Goal: Task Accomplishment & Management: Complete application form

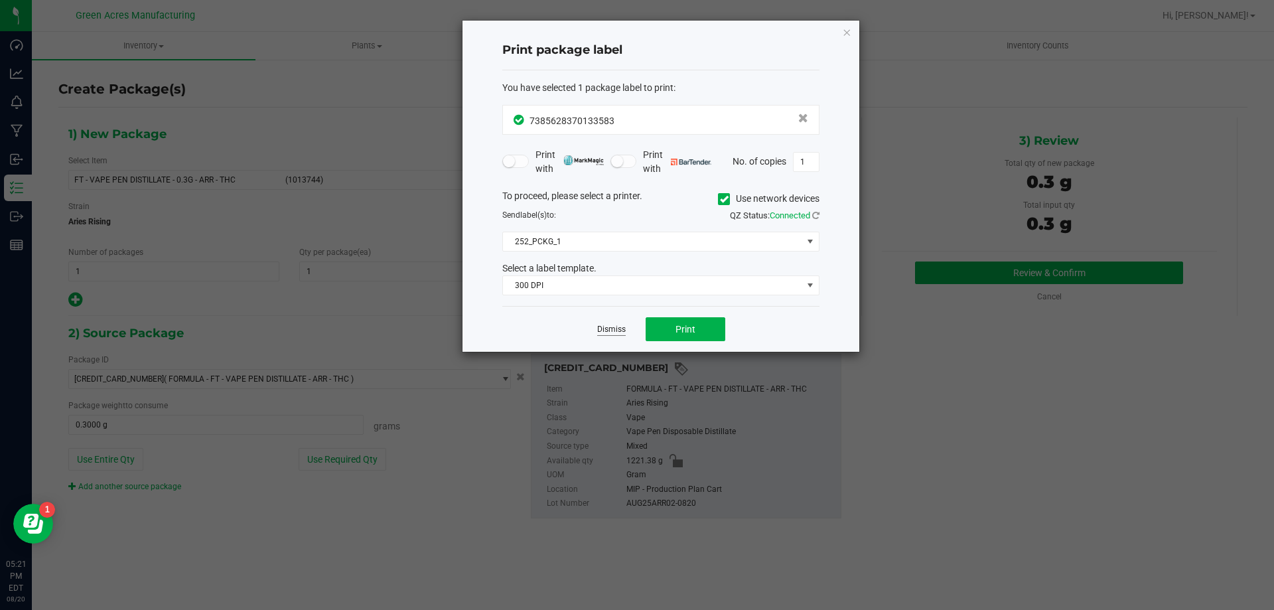
click at [619, 326] on link "Dismiss" at bounding box center [611, 329] width 29 height 11
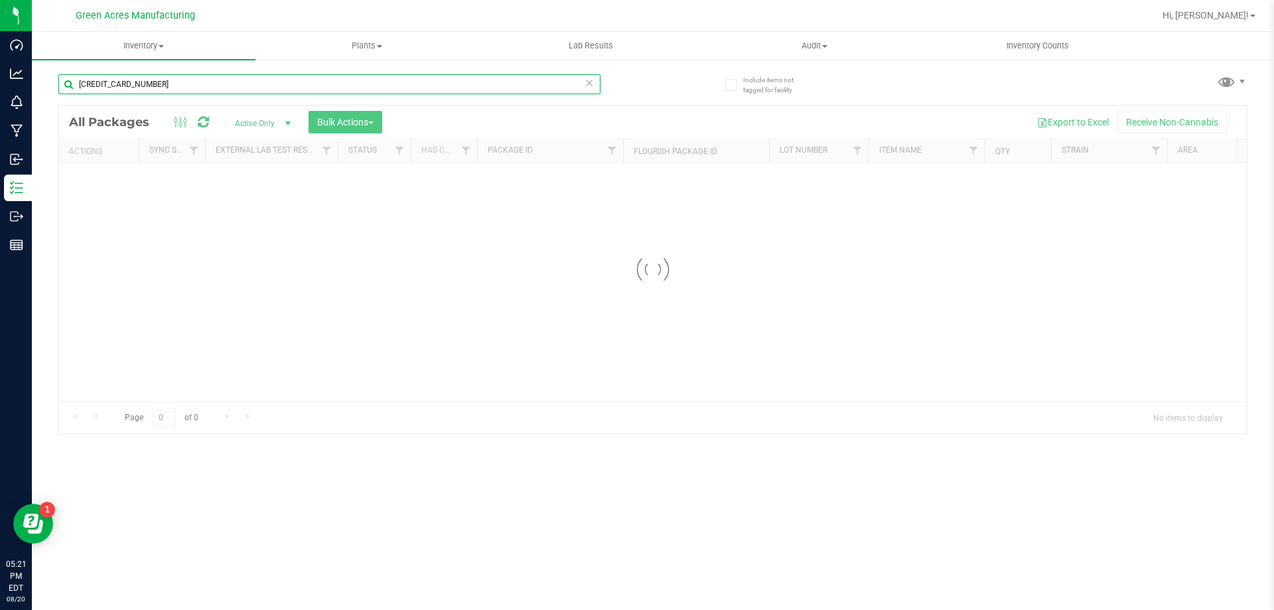
click at [248, 86] on input "[CREDIT_CARD_NUMBER]" at bounding box center [329, 84] width 542 height 20
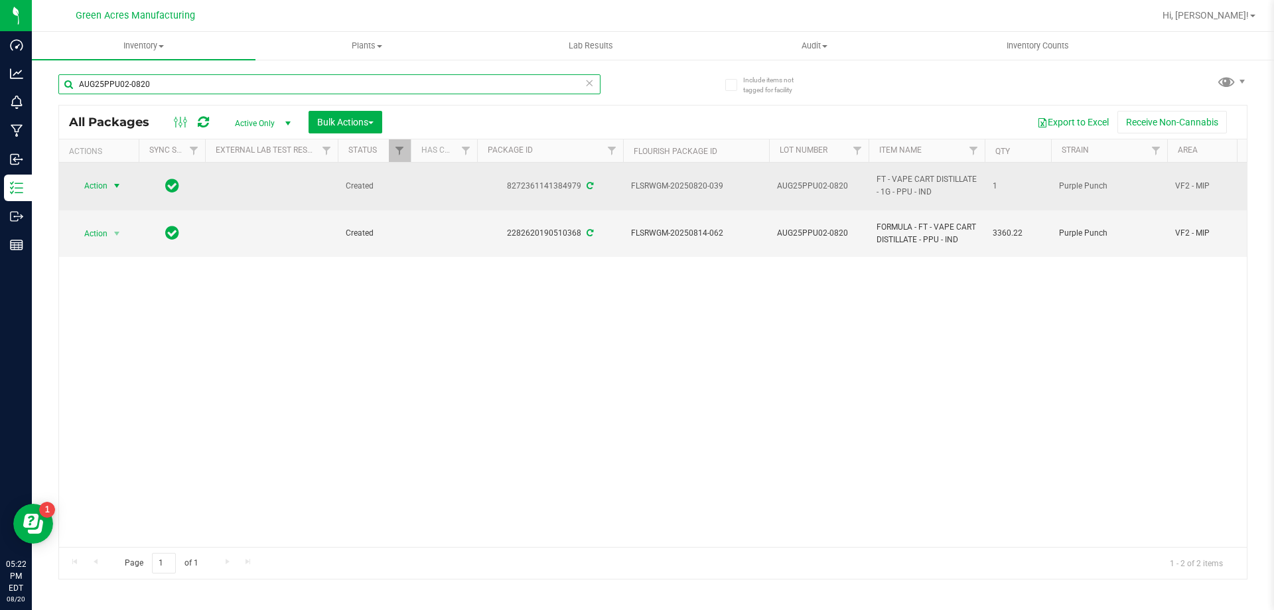
type input "AUG25PPU02-0820"
click at [118, 184] on span "select" at bounding box center [116, 185] width 11 height 11
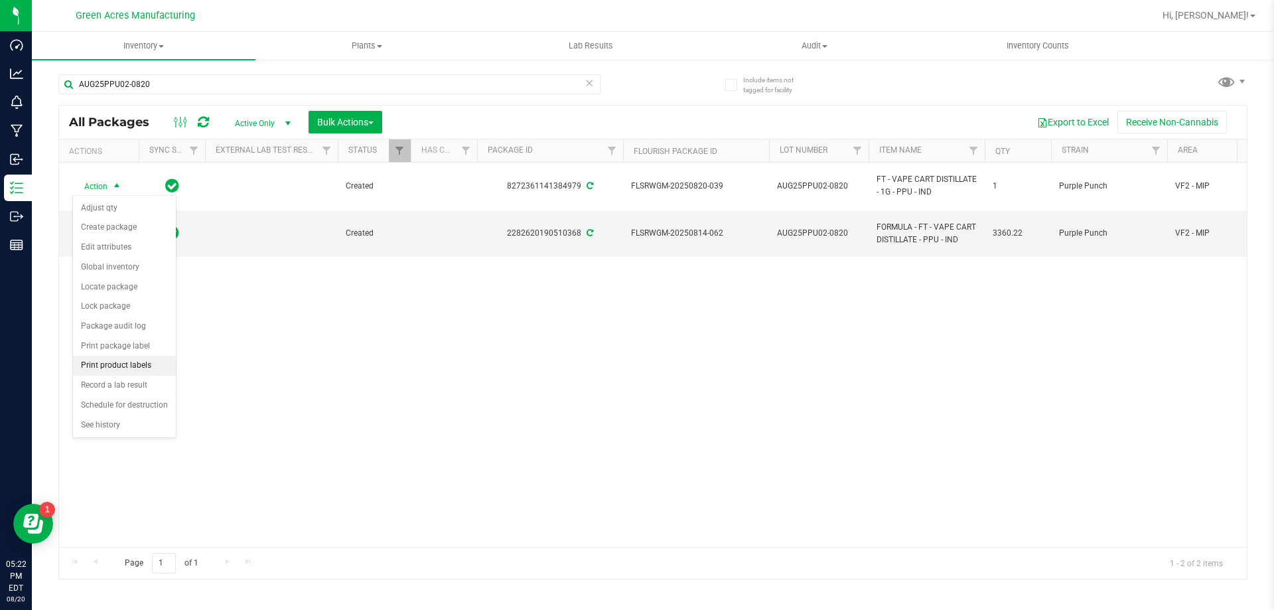
click at [150, 369] on li "Print product labels" at bounding box center [124, 366] width 103 height 20
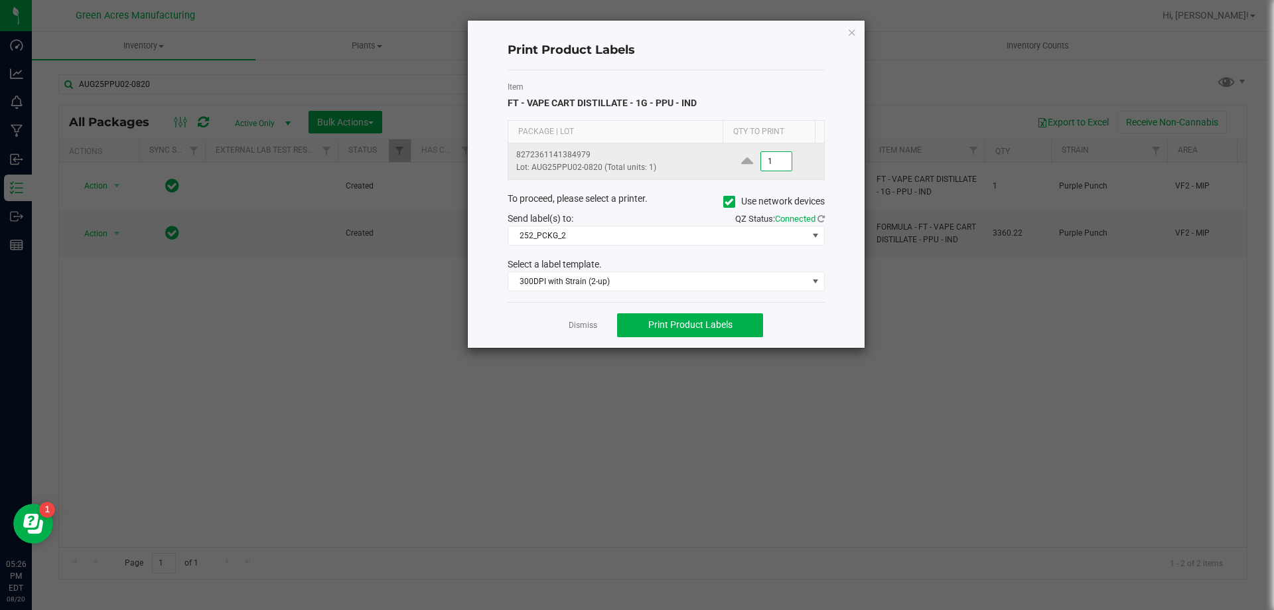
click at [768, 163] on input "1" at bounding box center [776, 161] width 31 height 19
type input "150"
click at [686, 326] on span "Print Product Labels" at bounding box center [690, 324] width 84 height 11
click at [572, 328] on link "Dismiss" at bounding box center [582, 325] width 29 height 11
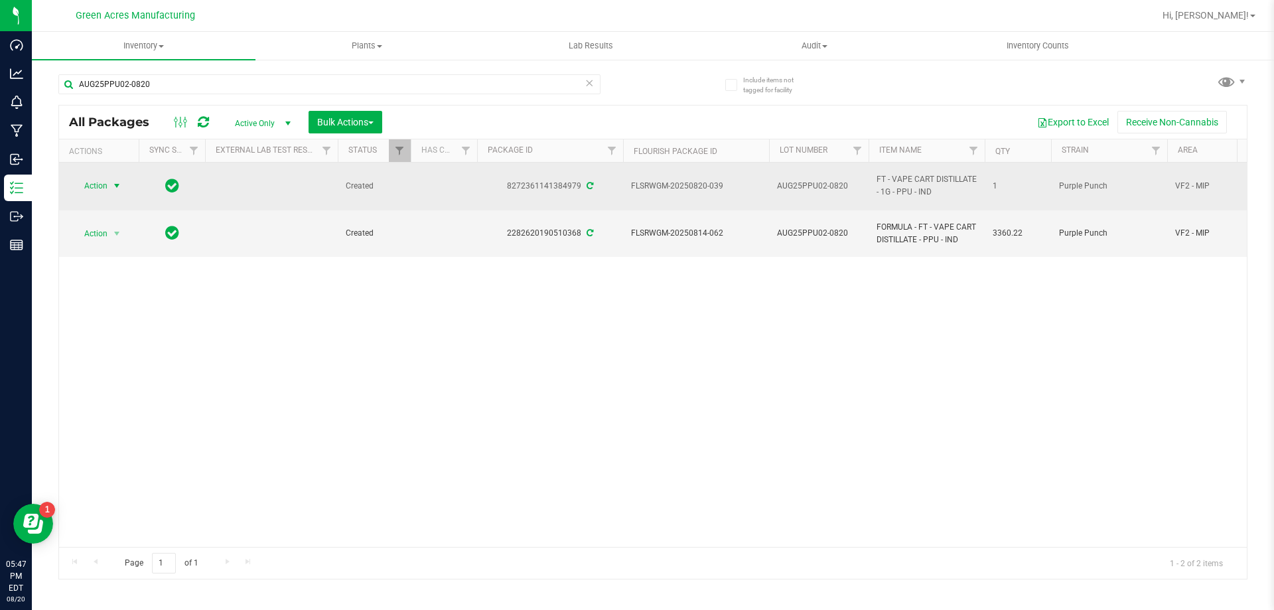
click at [417, 178] on td at bounding box center [444, 187] width 66 height 48
click at [114, 187] on span "select" at bounding box center [116, 185] width 11 height 11
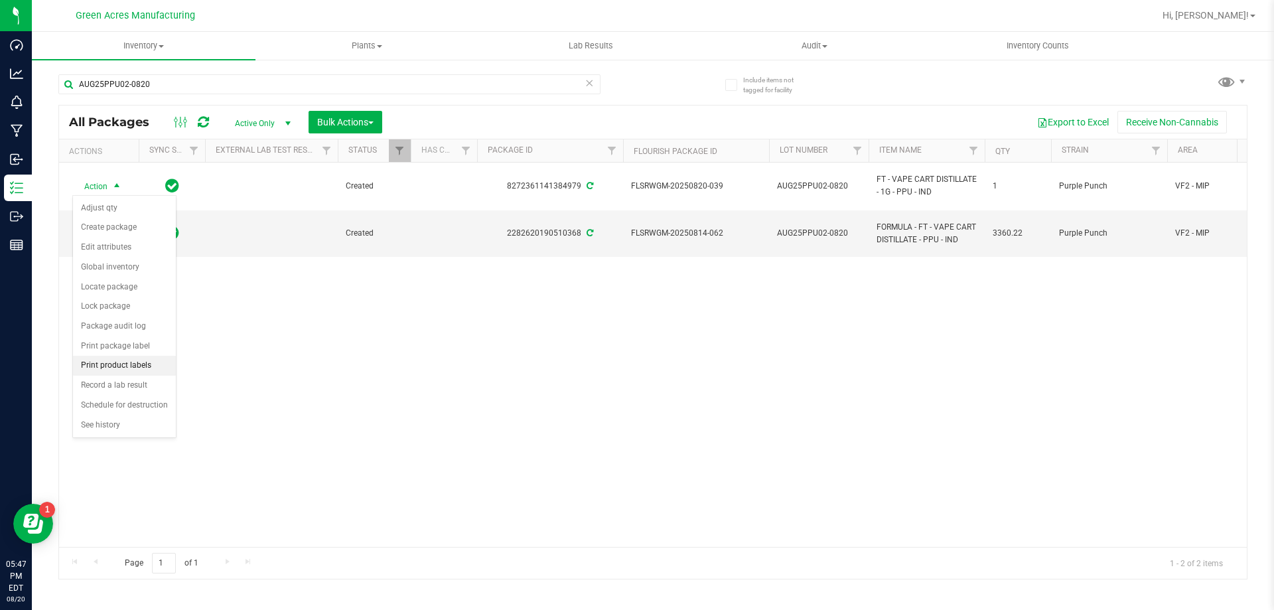
click at [122, 362] on li "Print product labels" at bounding box center [124, 366] width 103 height 20
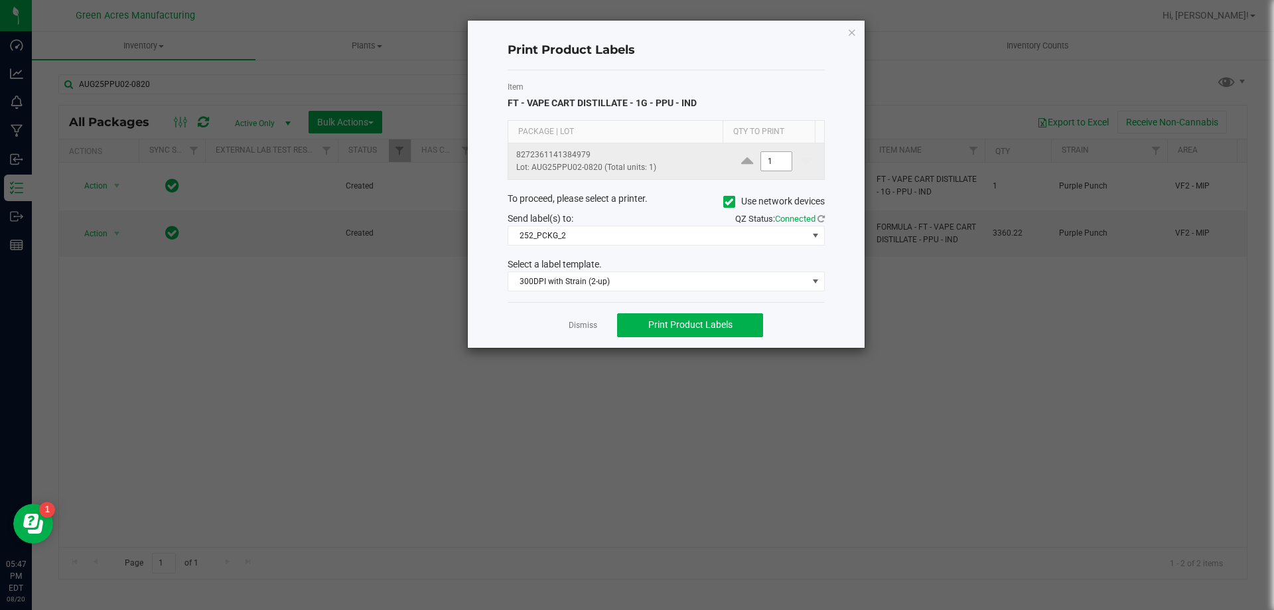
click at [769, 163] on input "1" at bounding box center [776, 161] width 31 height 19
click at [651, 325] on span "Print Product Labels" at bounding box center [690, 324] width 84 height 11
click at [758, 170] on td "100" at bounding box center [776, 161] width 95 height 36
click at [774, 159] on input "100" at bounding box center [776, 161] width 31 height 19
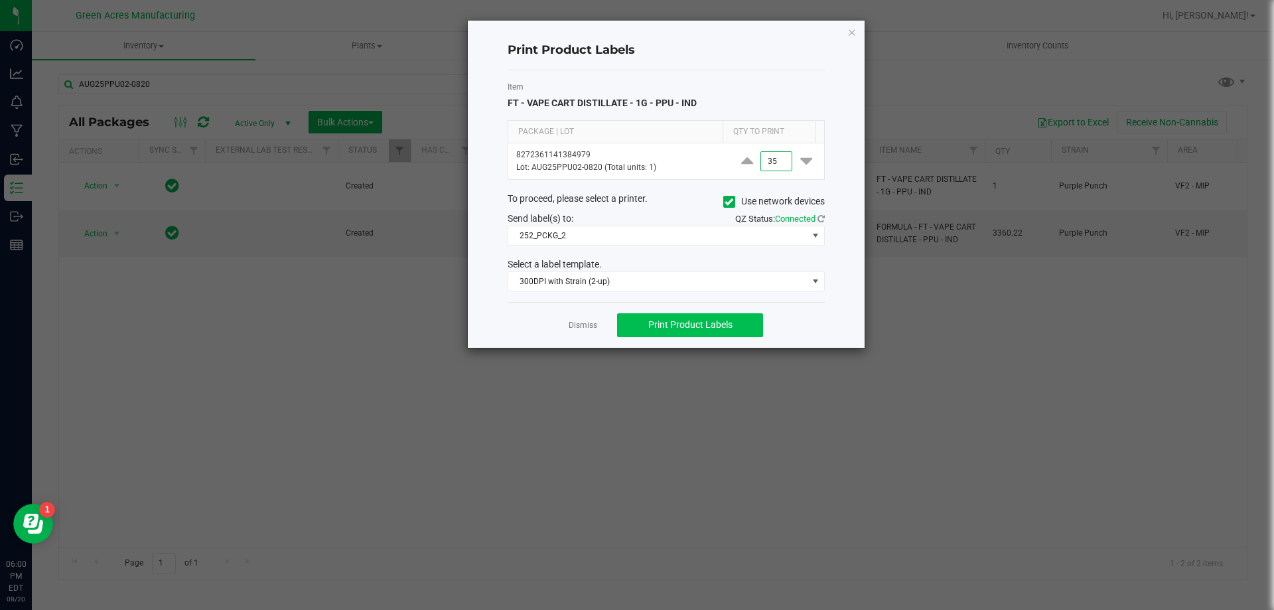
type input "35"
click at [656, 330] on span "Print Product Labels" at bounding box center [690, 324] width 84 height 11
click at [584, 332] on app-cancel-button "Dismiss" at bounding box center [582, 325] width 29 height 14
click at [583, 327] on link "Dismiss" at bounding box center [582, 325] width 29 height 11
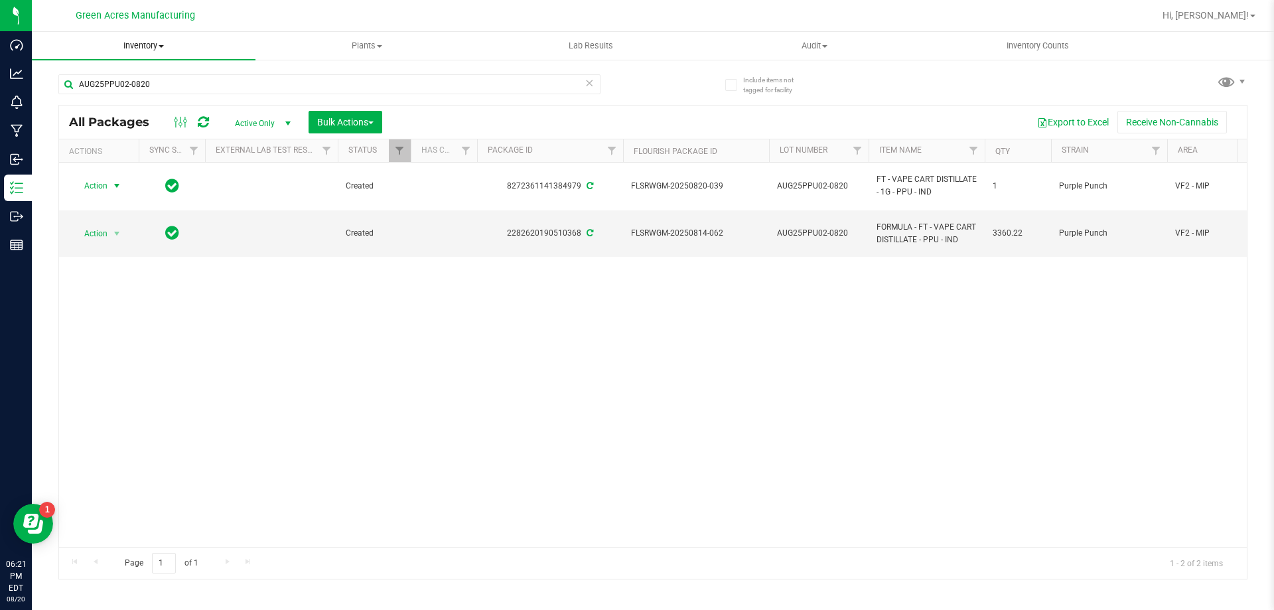
click at [161, 48] on span "Inventory" at bounding box center [144, 46] width 224 height 12
click at [180, 159] on li "From bill of materials" at bounding box center [144, 160] width 224 height 16
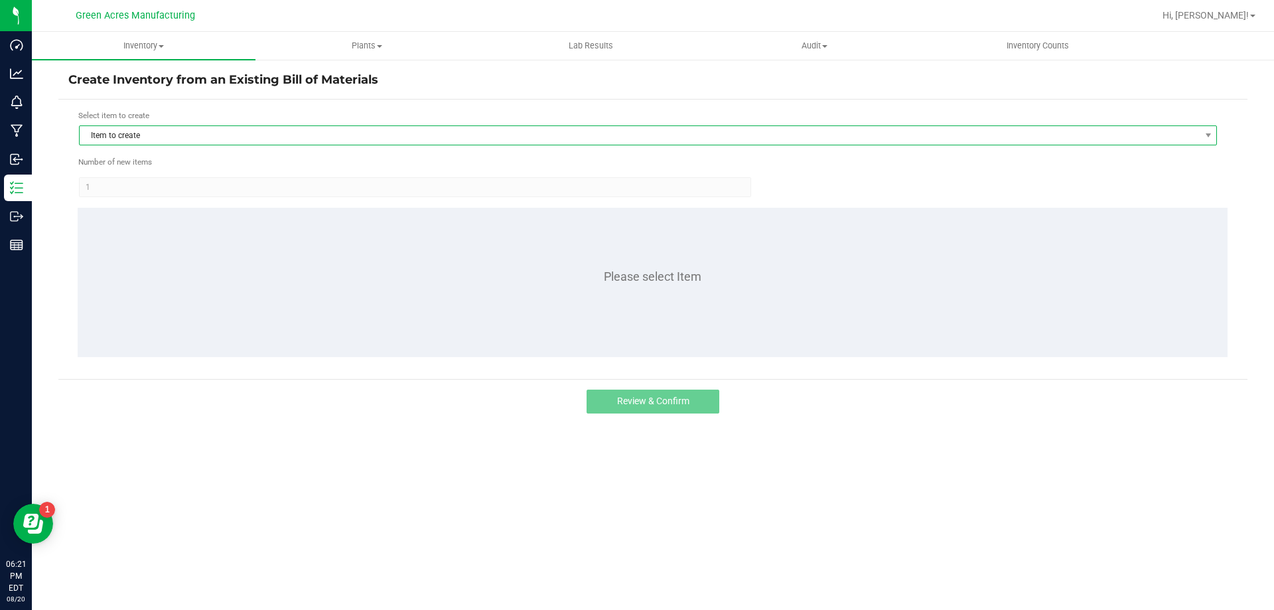
click at [194, 138] on span "Item to create" at bounding box center [640, 135] width 1120 height 19
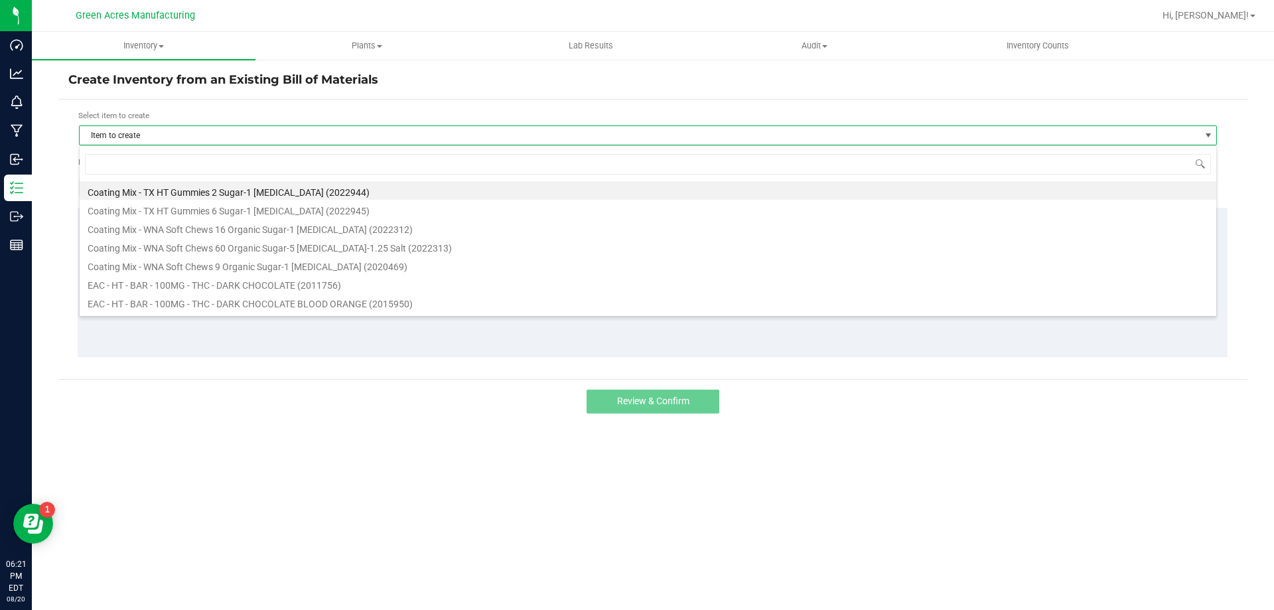
scroll to position [20, 1138]
type input "1001223"
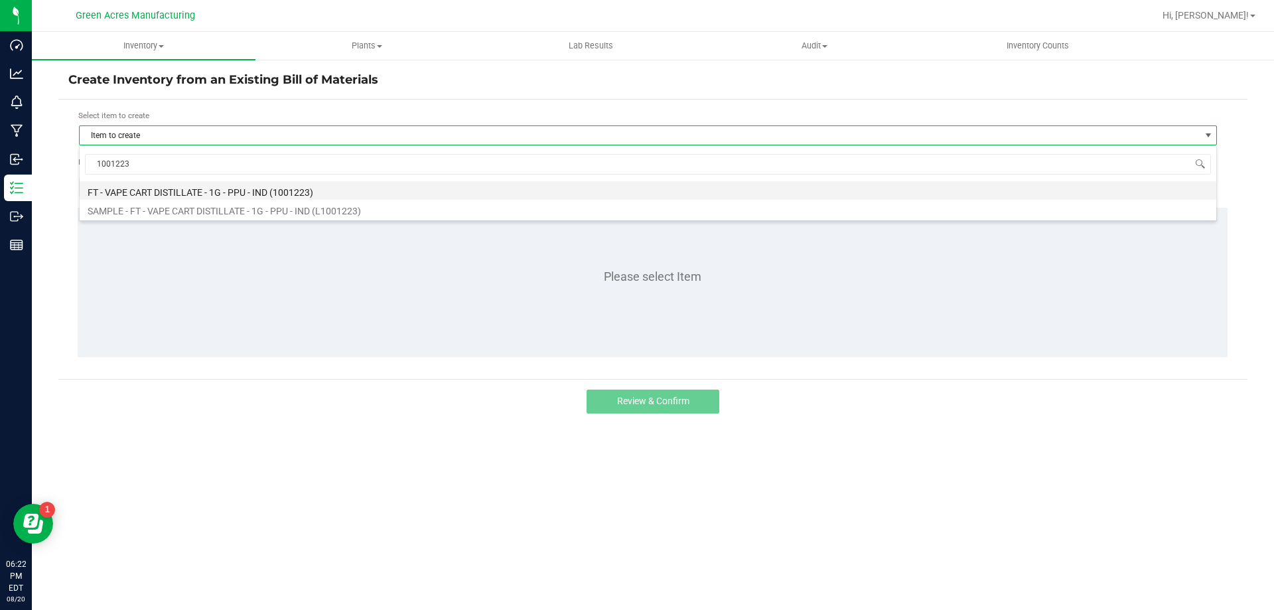
click at [245, 192] on li "FT - VAPE CART DISTILLATE - 1G - PPU - IND (1001223)" at bounding box center [648, 190] width 1136 height 19
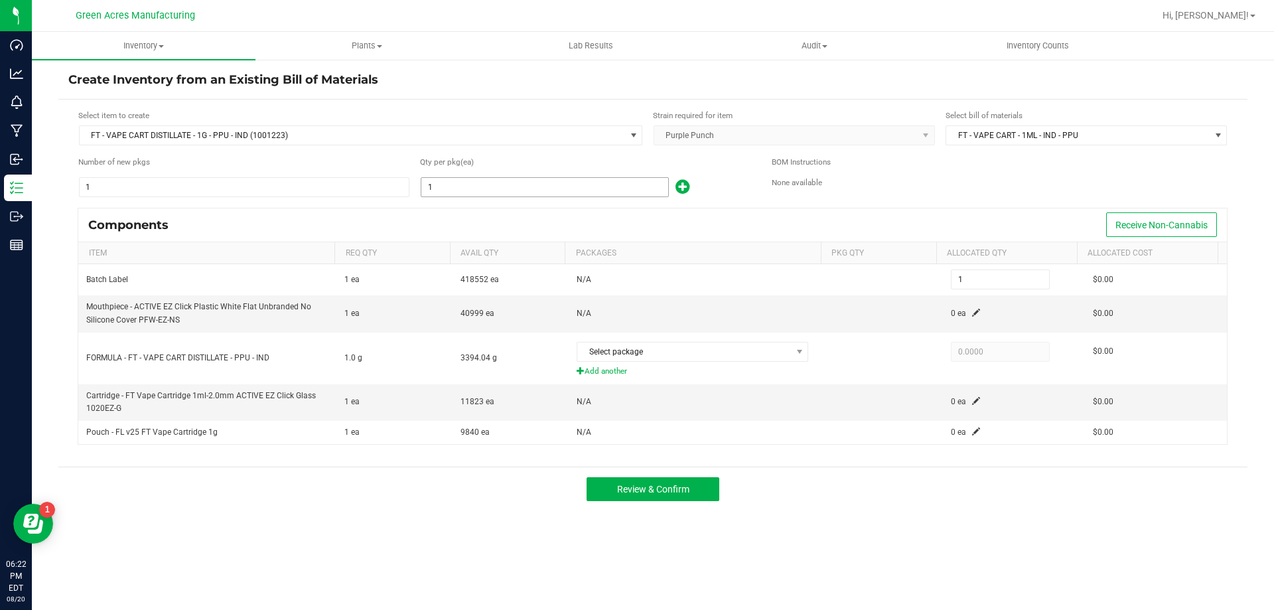
click at [470, 186] on input "1" at bounding box center [544, 187] width 247 height 19
type input "3"
type input "32"
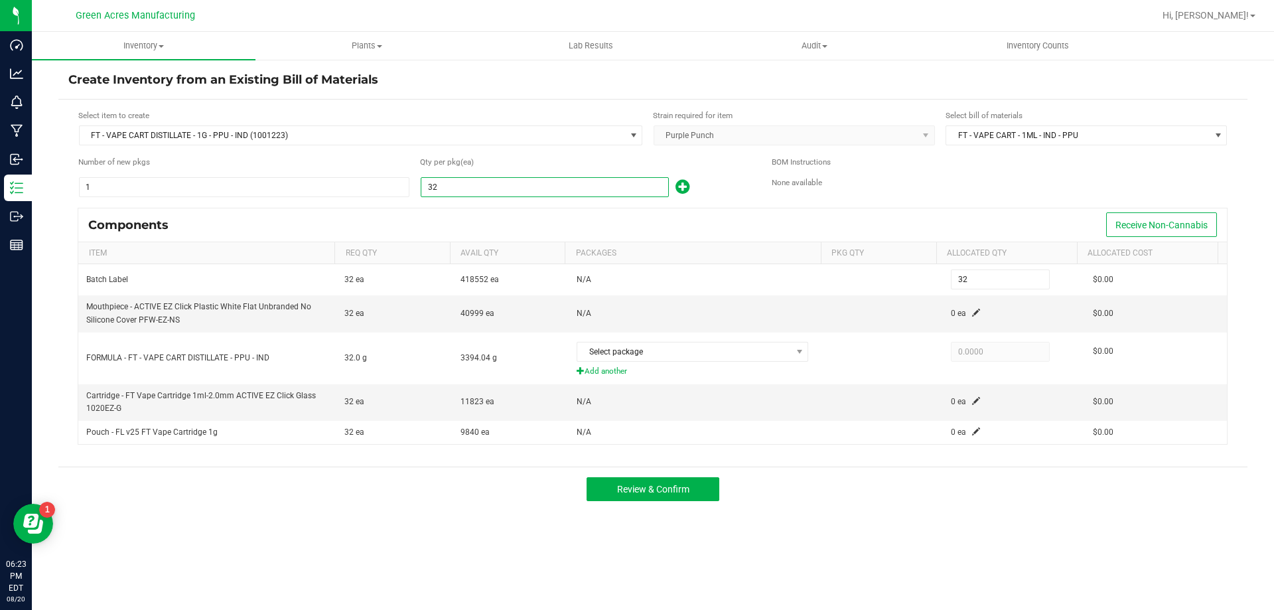
type input "327"
type input "3275"
type input "3,275"
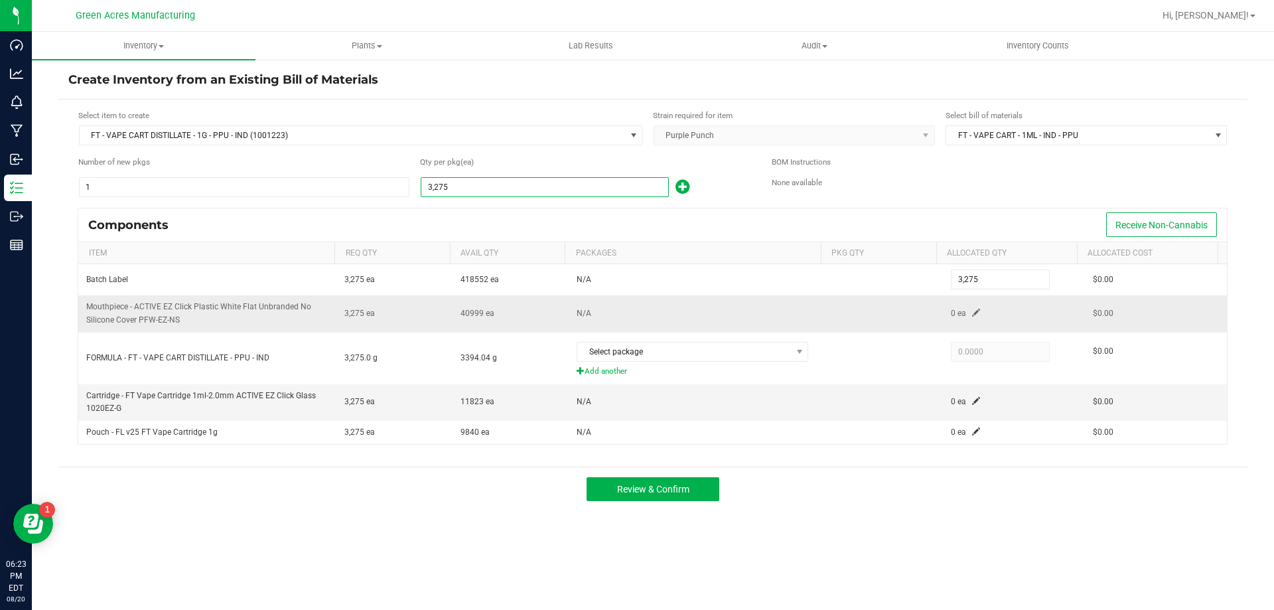
click at [972, 315] on span at bounding box center [976, 312] width 8 height 8
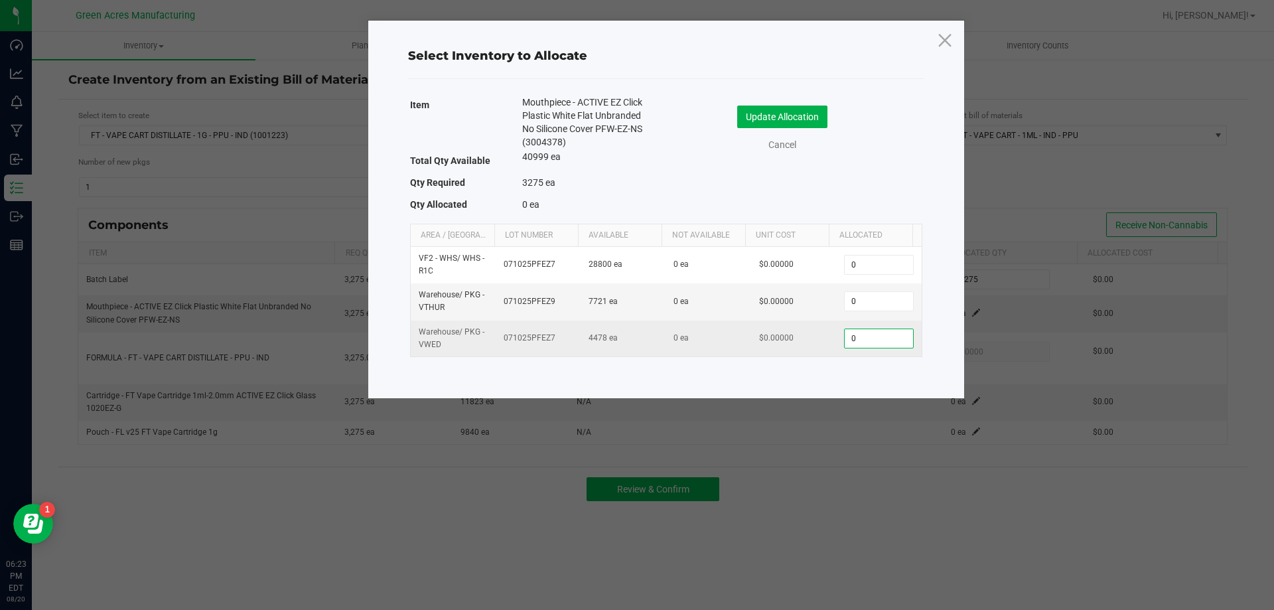
click at [888, 342] on input "0" at bounding box center [878, 338] width 68 height 19
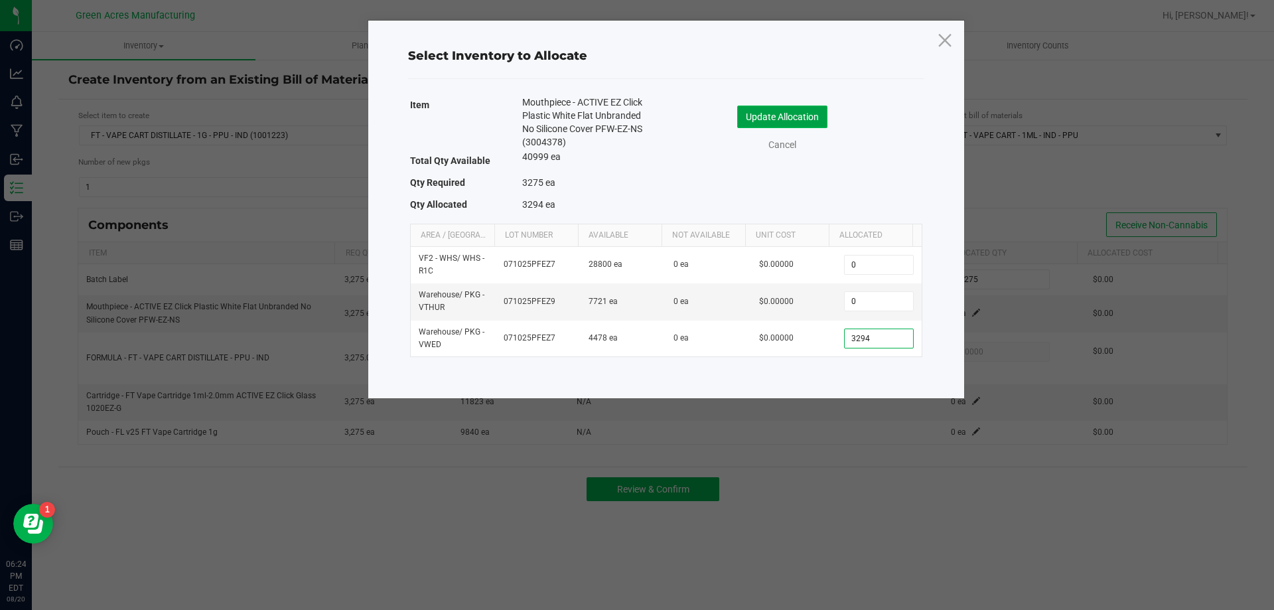
type input "3,294"
click at [805, 116] on button "Update Allocation" at bounding box center [782, 116] width 90 height 23
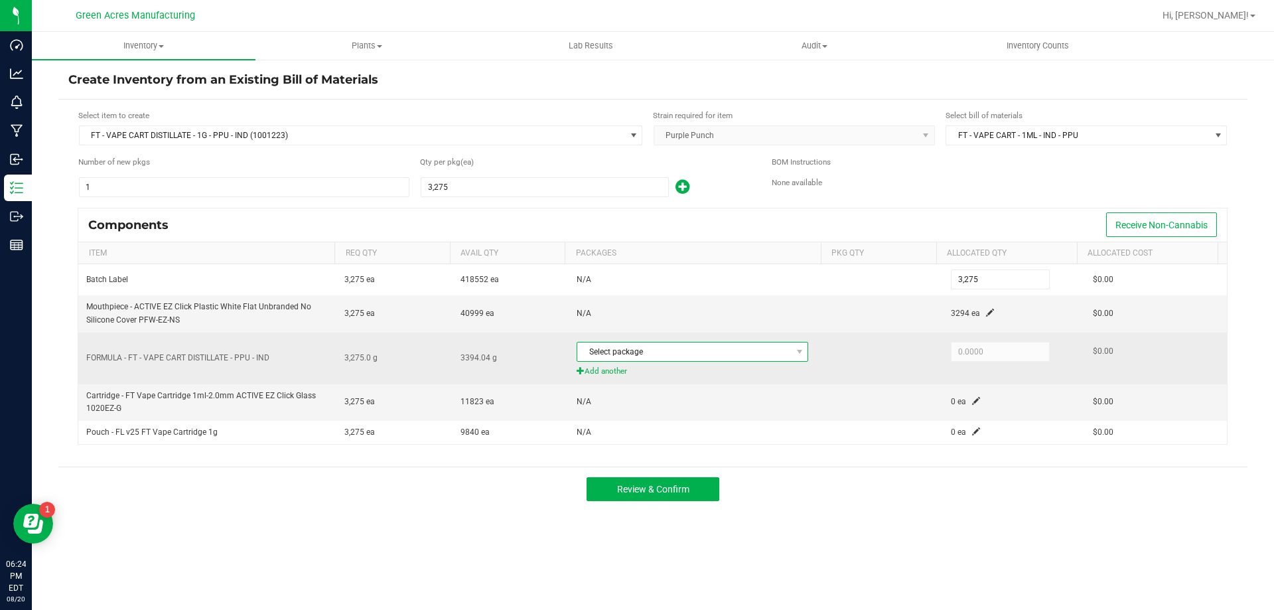
click at [773, 357] on span "Select package" at bounding box center [684, 351] width 214 height 19
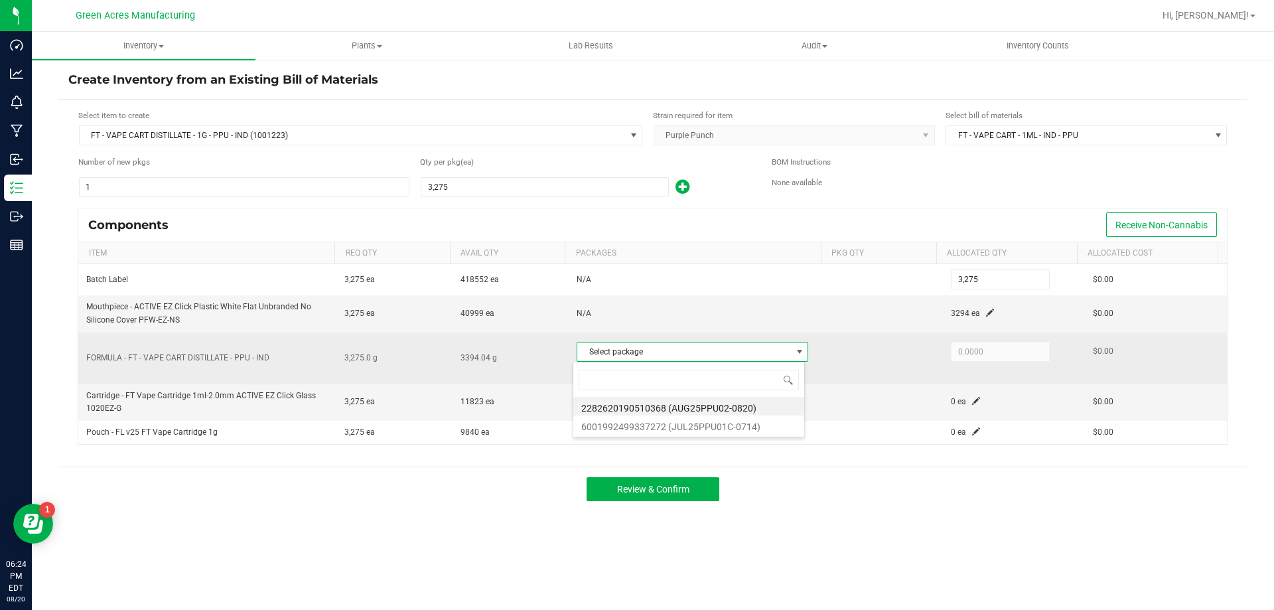
scroll to position [20, 229]
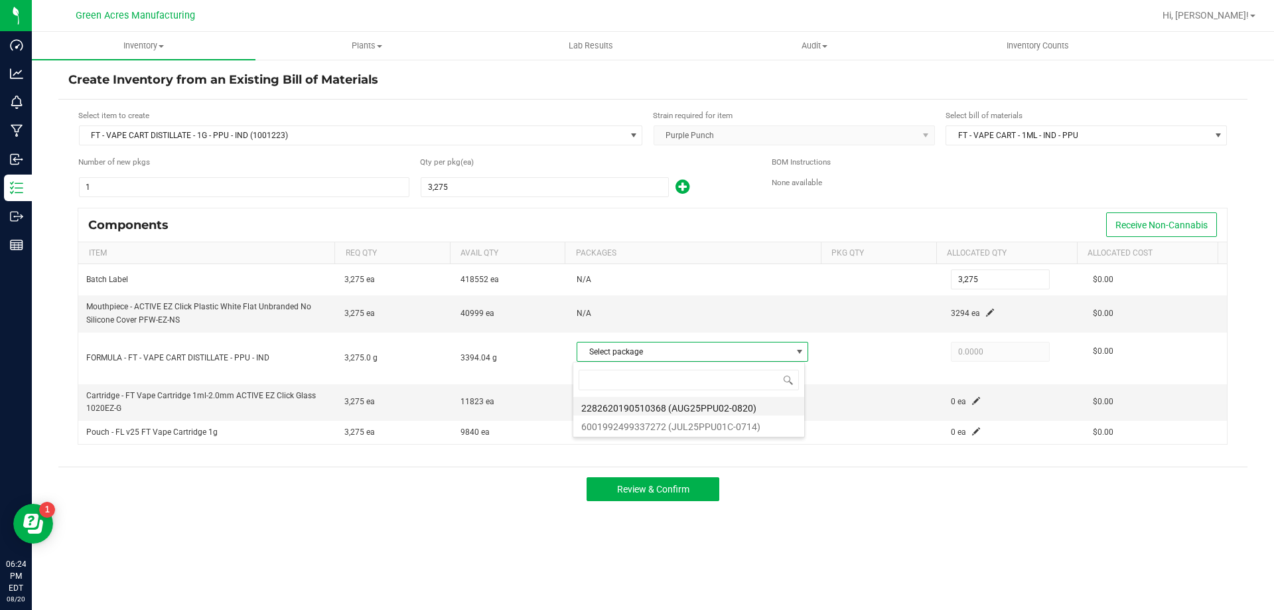
click at [762, 408] on li "2282620190510368 (AUG25PPU02-0820)" at bounding box center [688, 406] width 231 height 19
type input "3,275.0000"
click at [972, 400] on span at bounding box center [976, 401] width 8 height 8
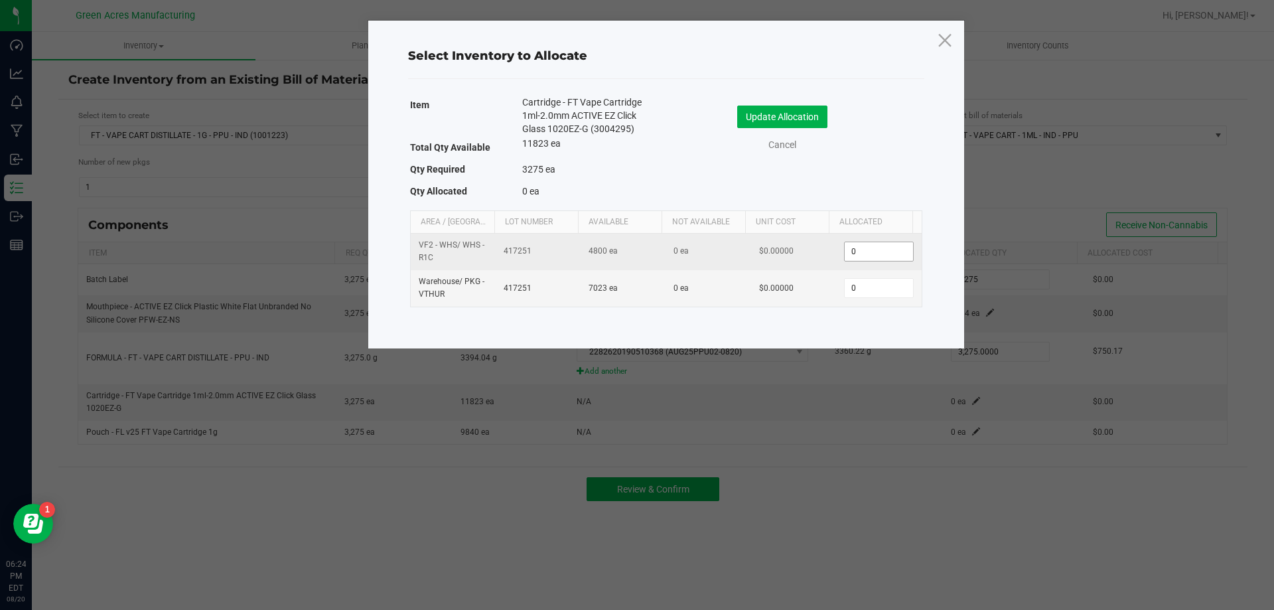
click at [891, 245] on input "0" at bounding box center [878, 251] width 68 height 19
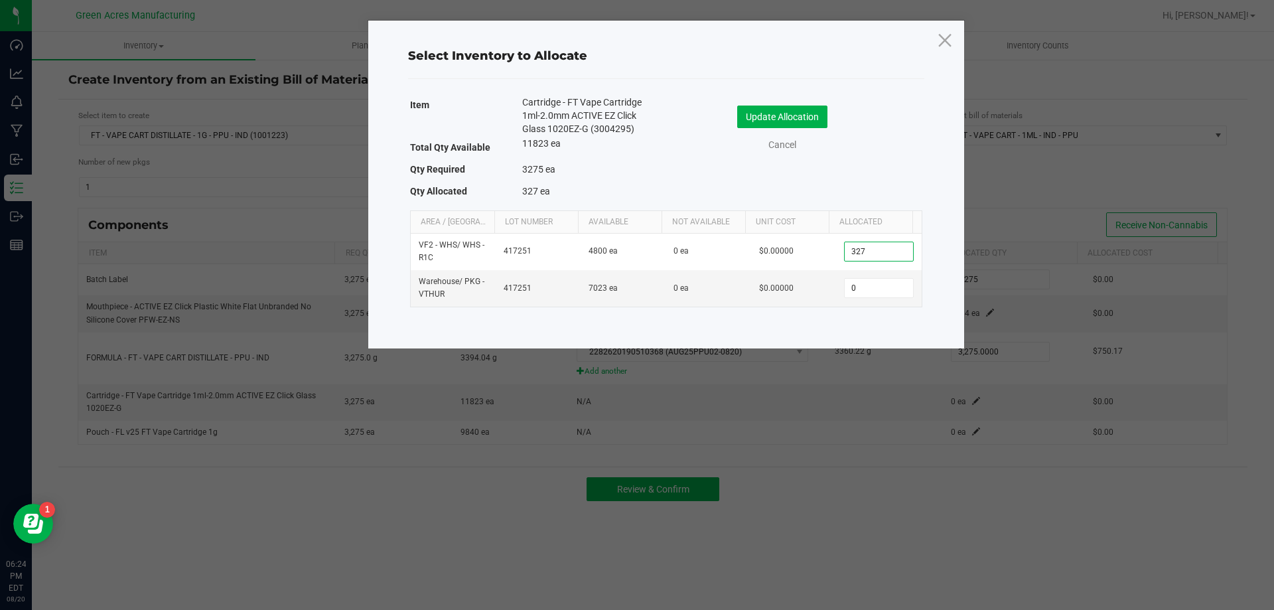
type input "3275"
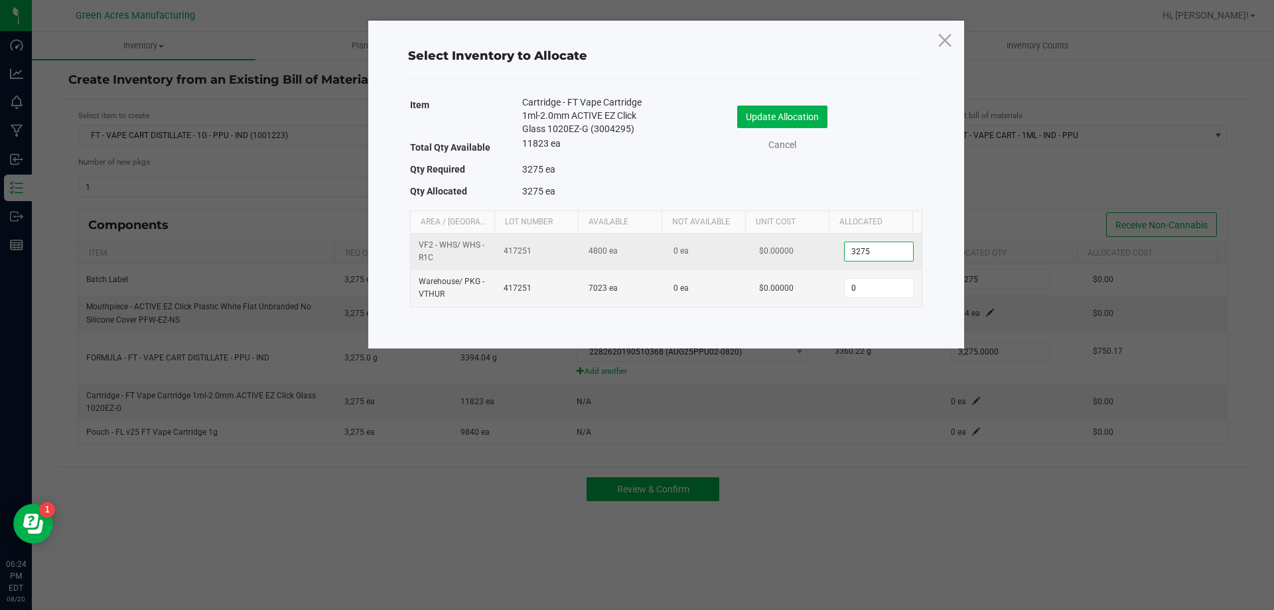
click at [856, 259] on input "3275" at bounding box center [878, 251] width 68 height 19
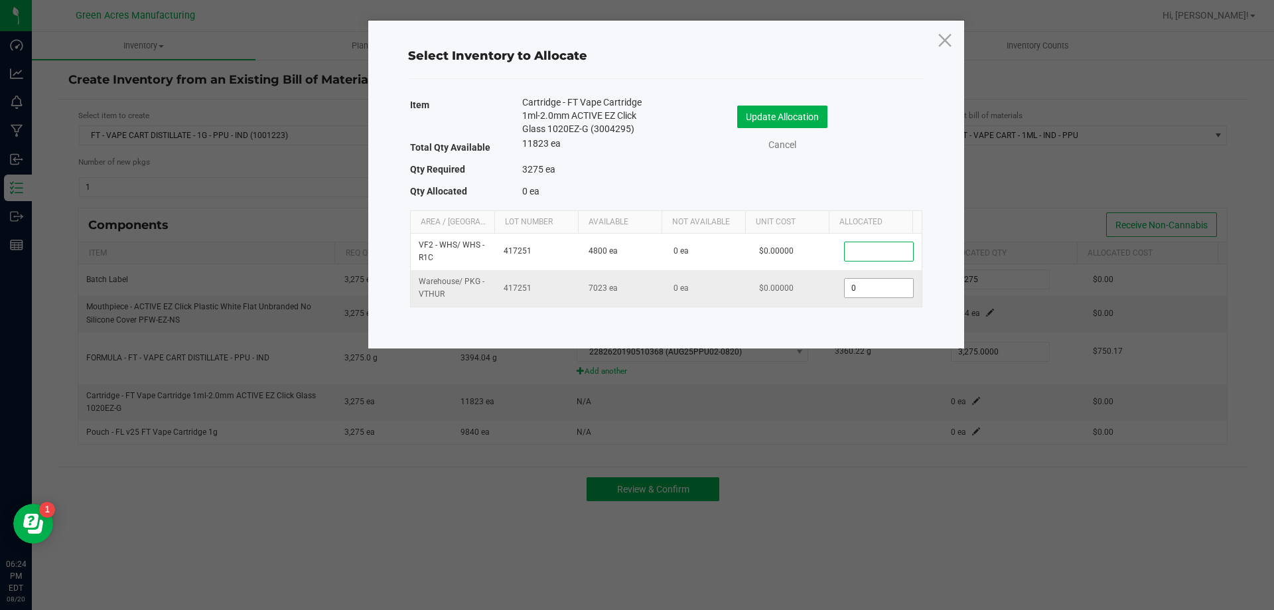
click at [863, 279] on input "0" at bounding box center [878, 288] width 68 height 19
type input "3,275"
click at [811, 117] on button "Update Allocation" at bounding box center [782, 116] width 90 height 23
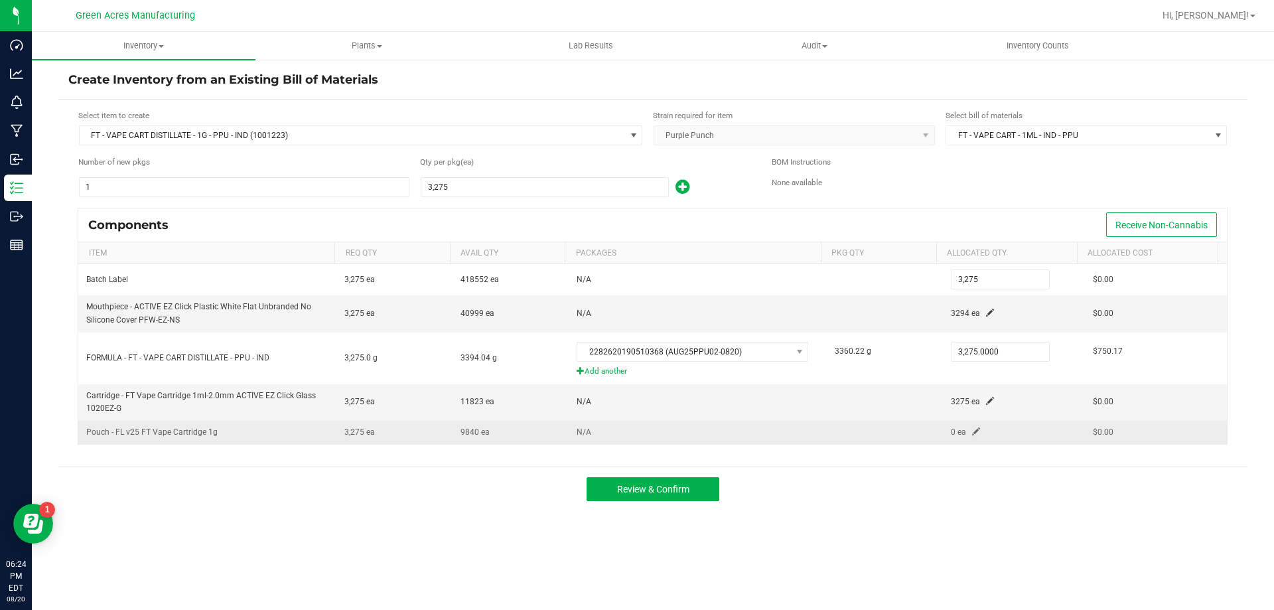
click at [972, 430] on span at bounding box center [976, 431] width 8 height 8
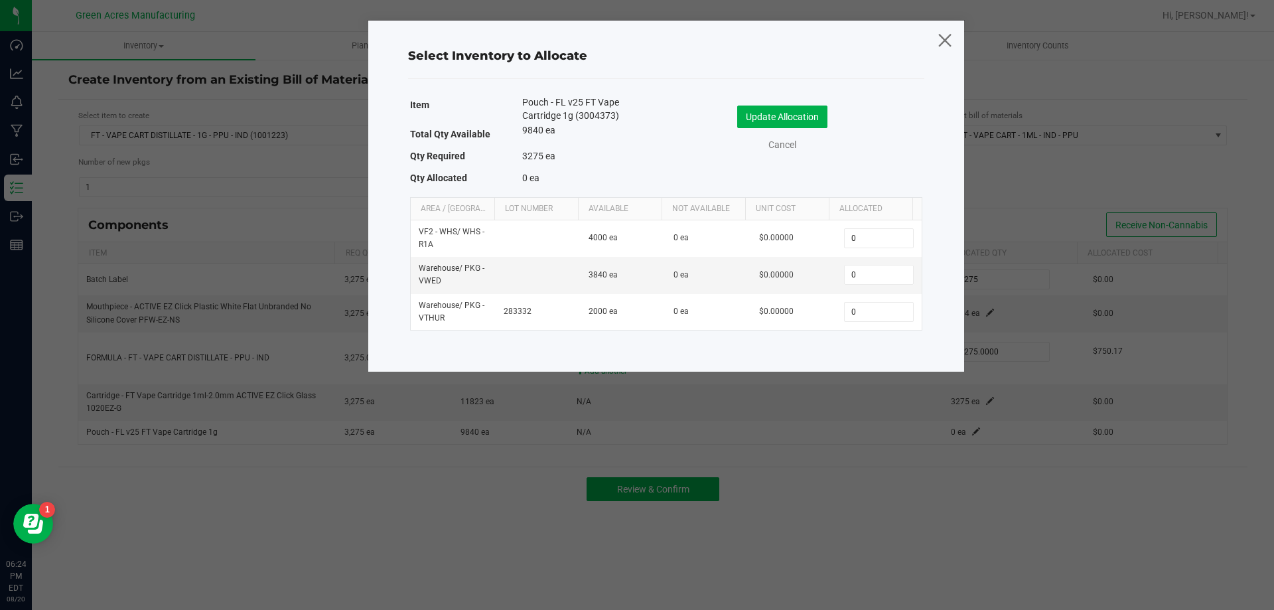
click at [940, 42] on icon at bounding box center [944, 40] width 18 height 32
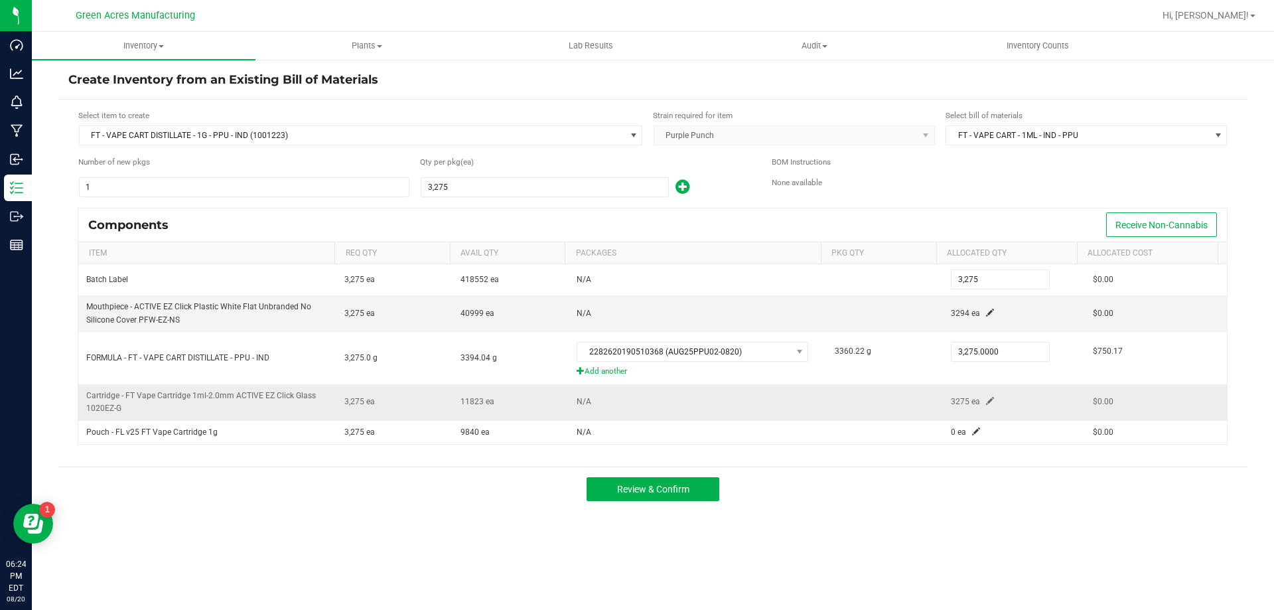
click at [976, 399] on td "3275 ea" at bounding box center [1014, 402] width 142 height 36
click at [986, 399] on span at bounding box center [990, 401] width 8 height 8
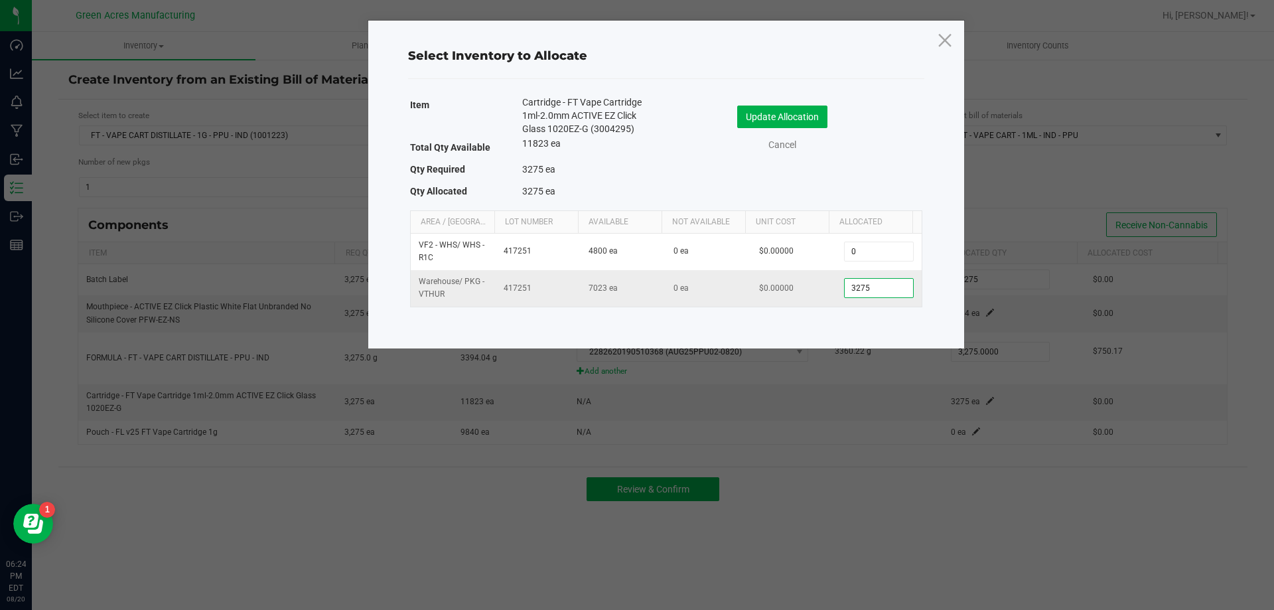
click at [883, 294] on input "3275" at bounding box center [878, 288] width 68 height 19
type input "3,294"
click at [817, 125] on button "Update Allocation" at bounding box center [782, 116] width 90 height 23
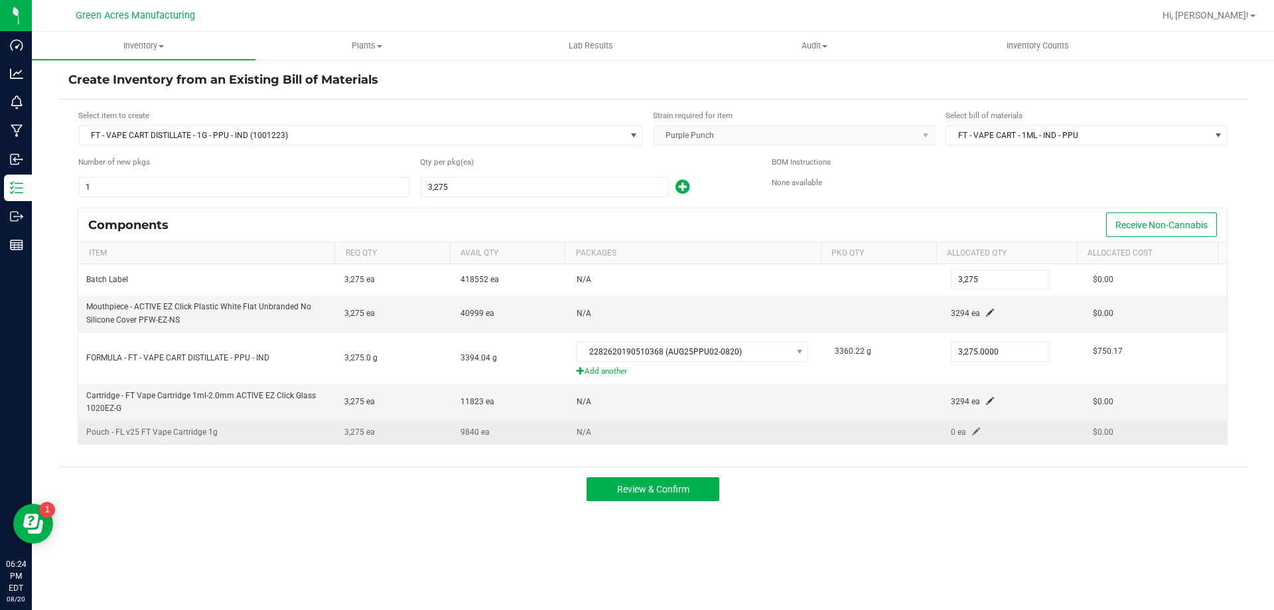
click at [972, 434] on span at bounding box center [976, 431] width 8 height 8
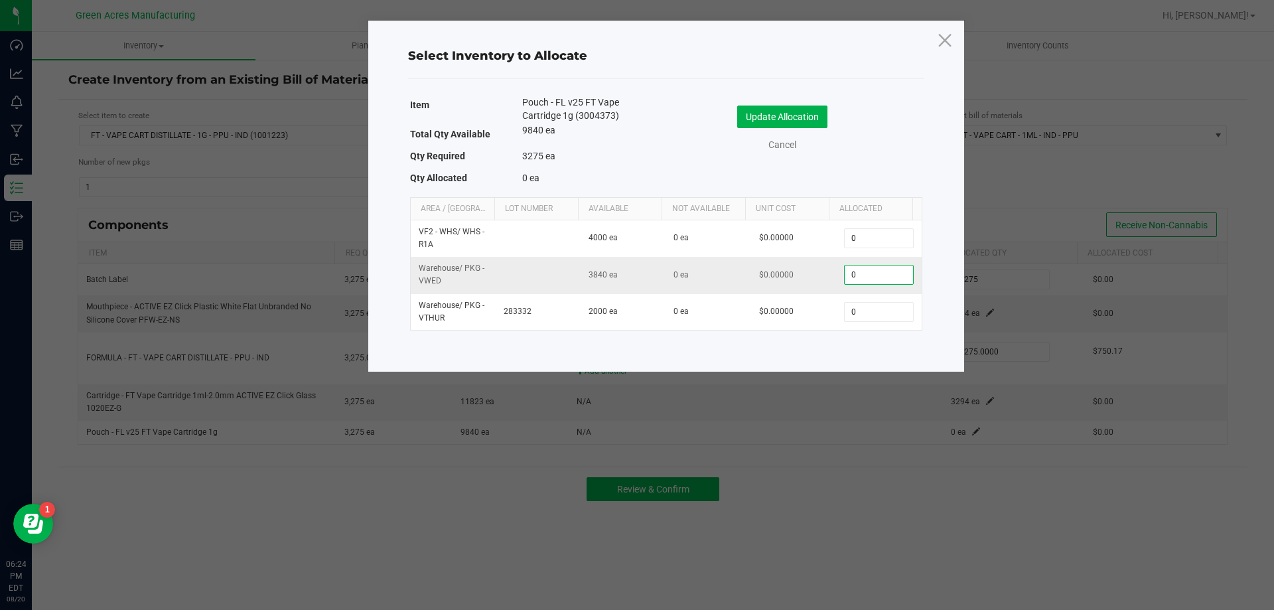
click at [879, 273] on input "0" at bounding box center [878, 274] width 68 height 19
type input "3,275"
click at [803, 129] on div "Update Allocation Cancel" at bounding box center [794, 128] width 236 height 46
click at [806, 124] on button "Update Allocation" at bounding box center [782, 116] width 90 height 23
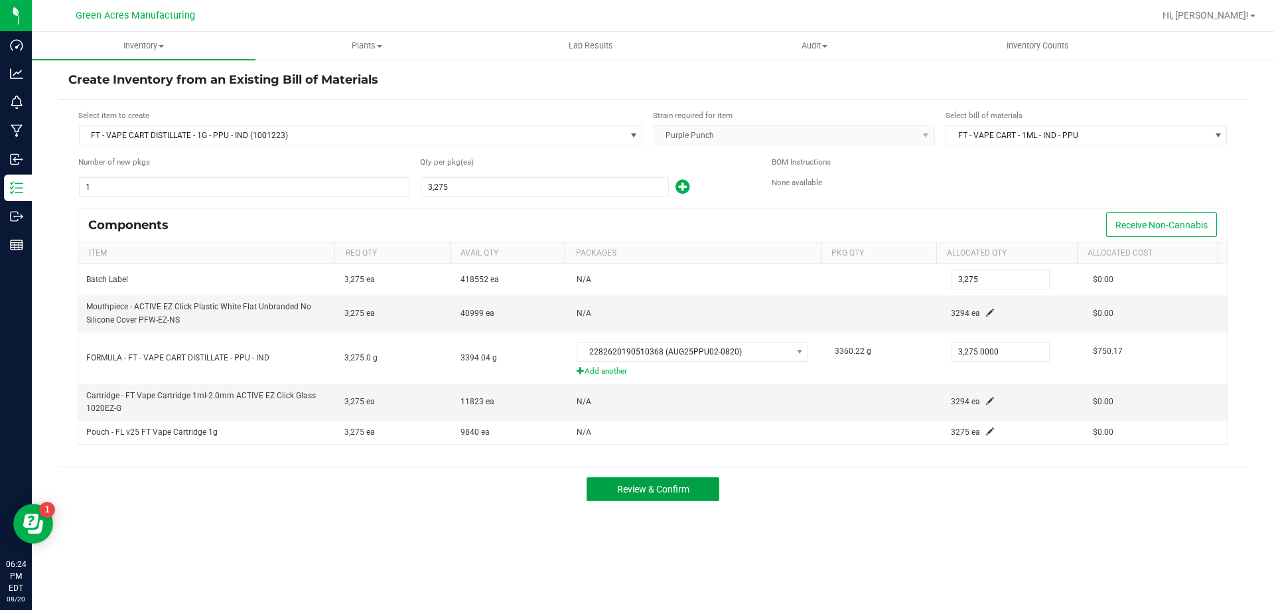
click at [704, 489] on button "Review & Confirm" at bounding box center [652, 489] width 133 height 24
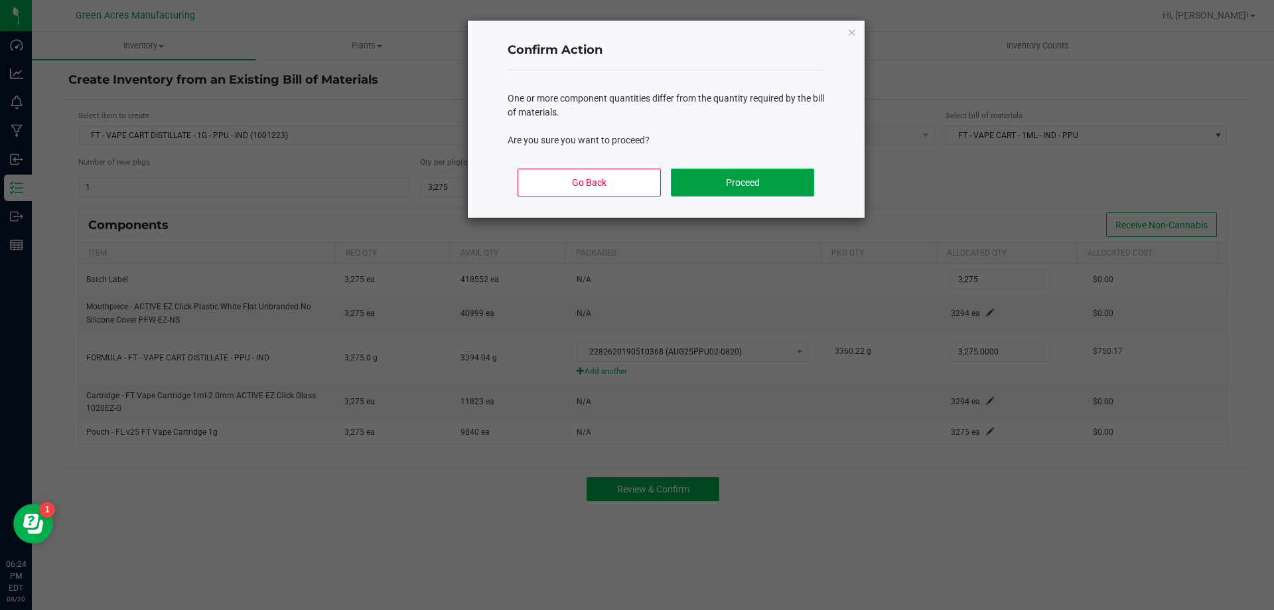
click at [775, 183] on button "Proceed" at bounding box center [742, 182] width 143 height 28
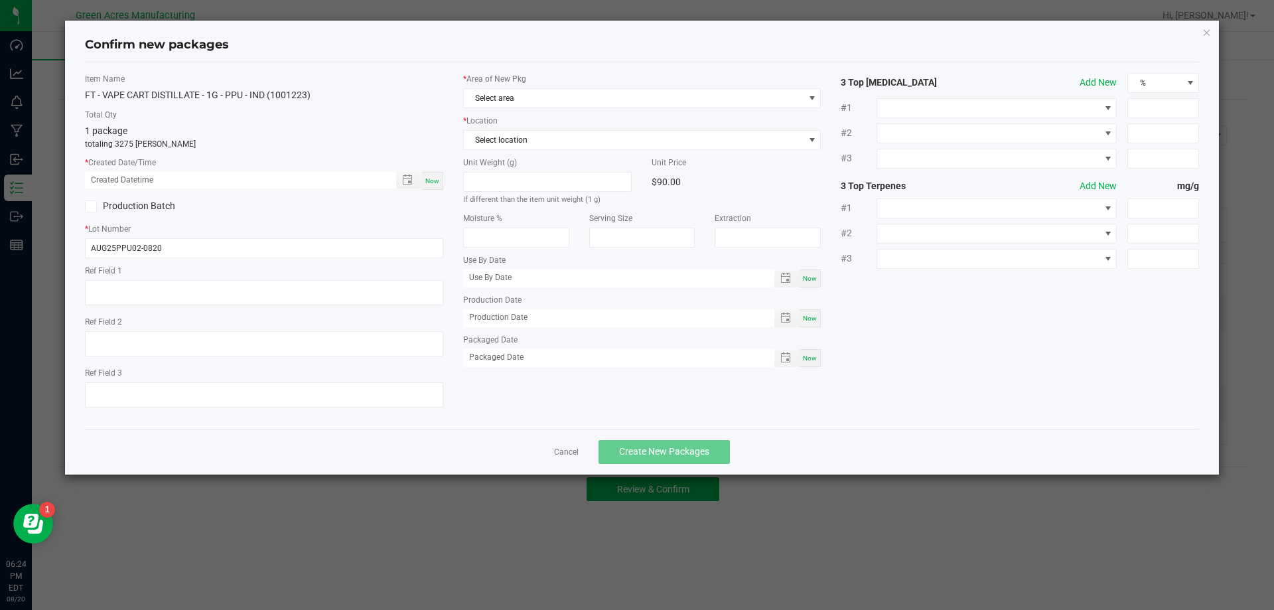
click at [438, 178] on span "Now" at bounding box center [432, 180] width 14 height 7
type input "[DATE] 06:24 PM"
click at [569, 94] on span "Select area" at bounding box center [634, 98] width 340 height 19
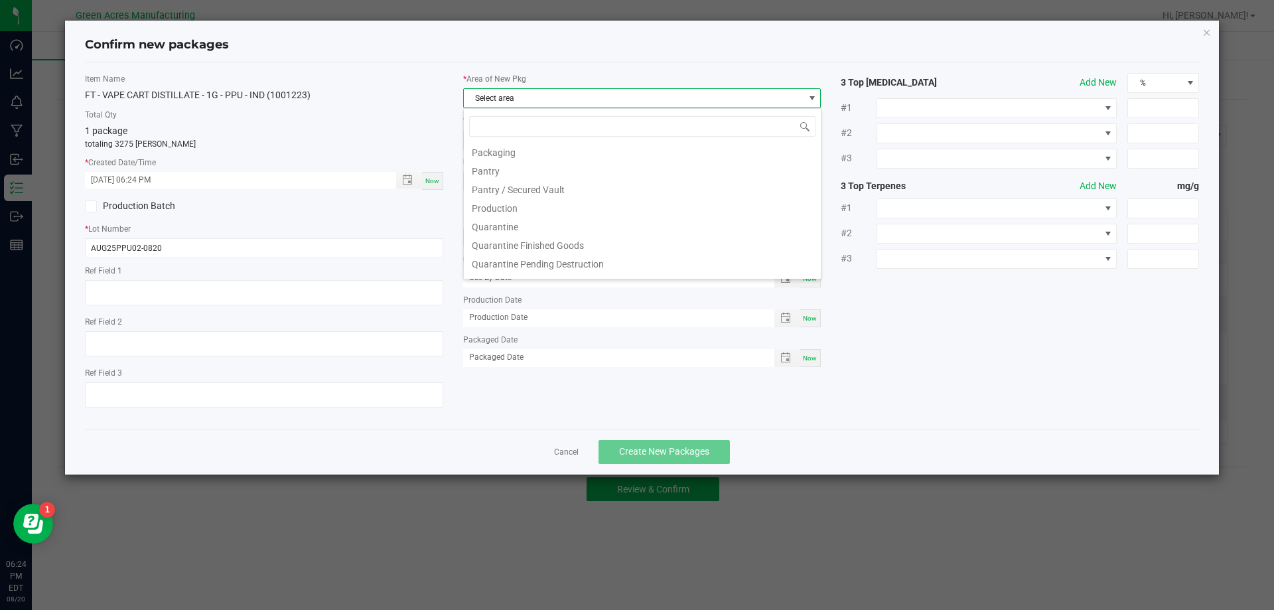
scroll to position [332, 0]
click at [563, 218] on li "Pantry / Secured Vault" at bounding box center [642, 211] width 357 height 19
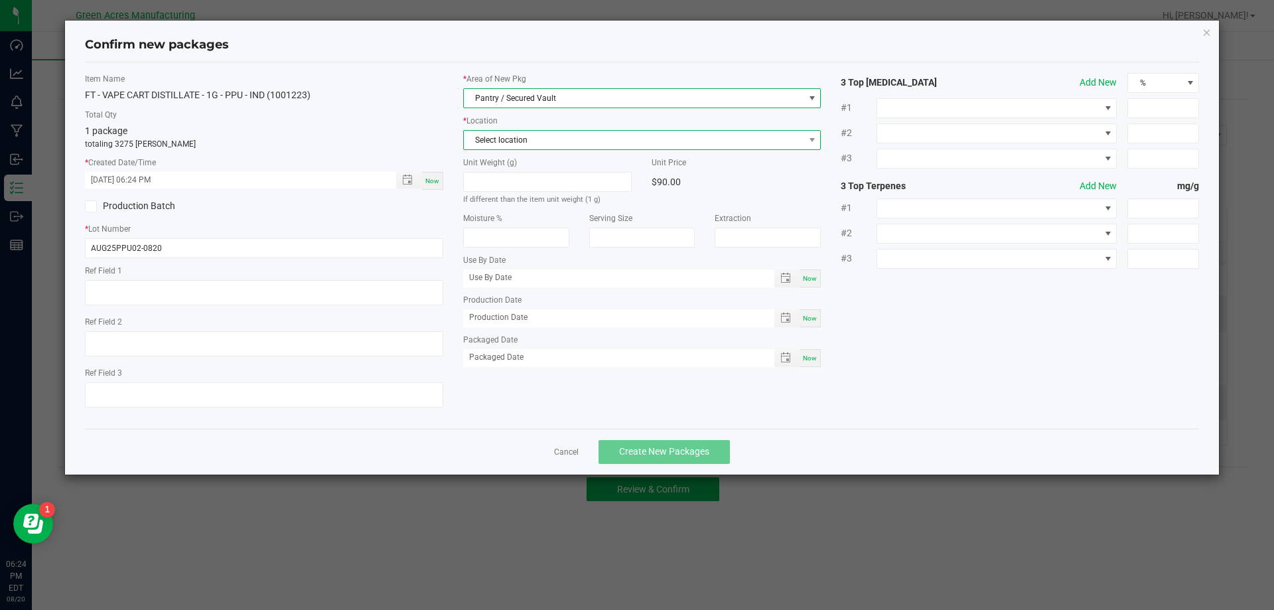
click at [611, 145] on span "Select location" at bounding box center [634, 140] width 340 height 19
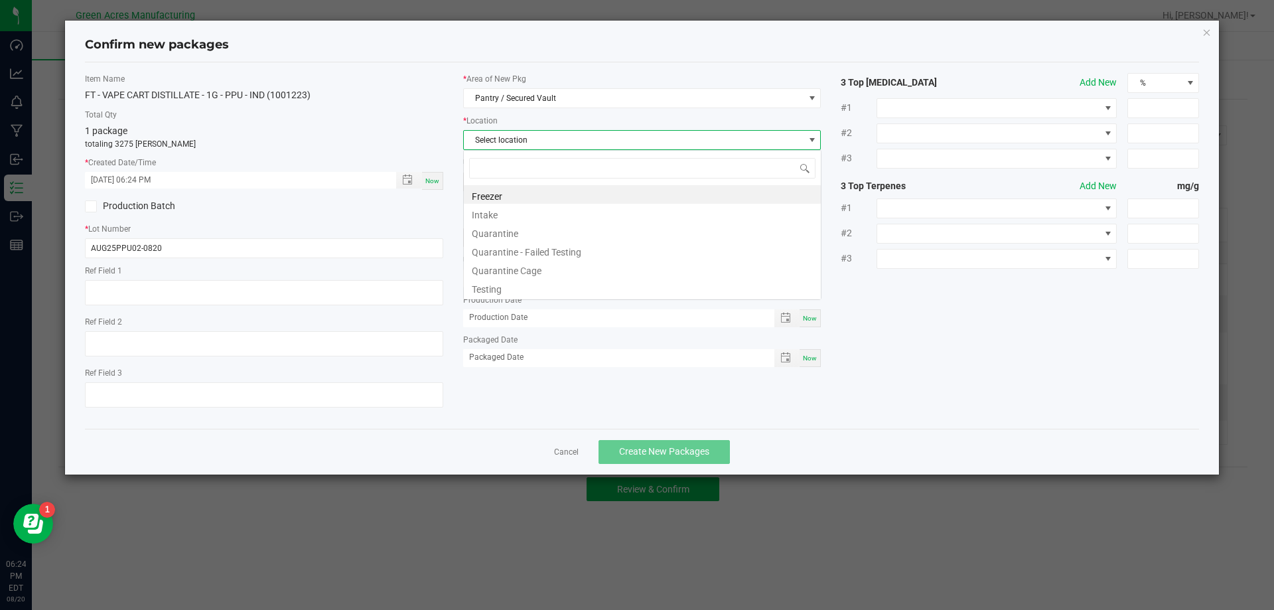
scroll to position [20, 358]
click at [564, 215] on li "Intake" at bounding box center [642, 213] width 357 height 19
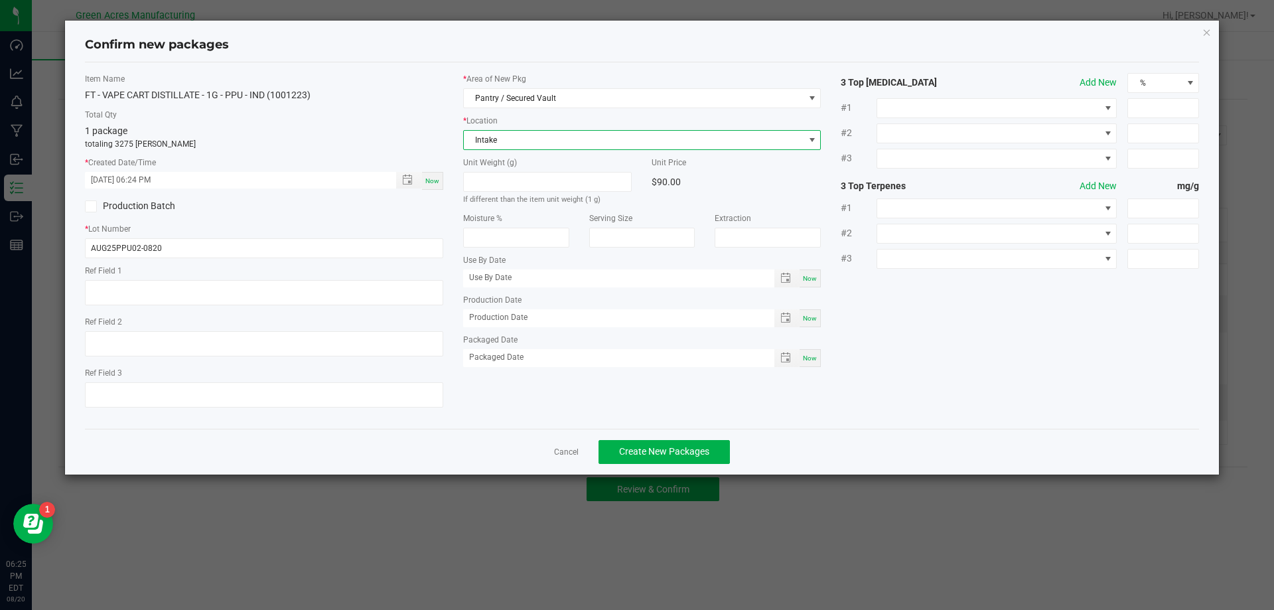
click at [651, 387] on div "Item Name FT - VAPE CART DISTILLATE - 1G - PPU - IND (1001223) Total Qty 1 pack…" at bounding box center [642, 245] width 1134 height 345
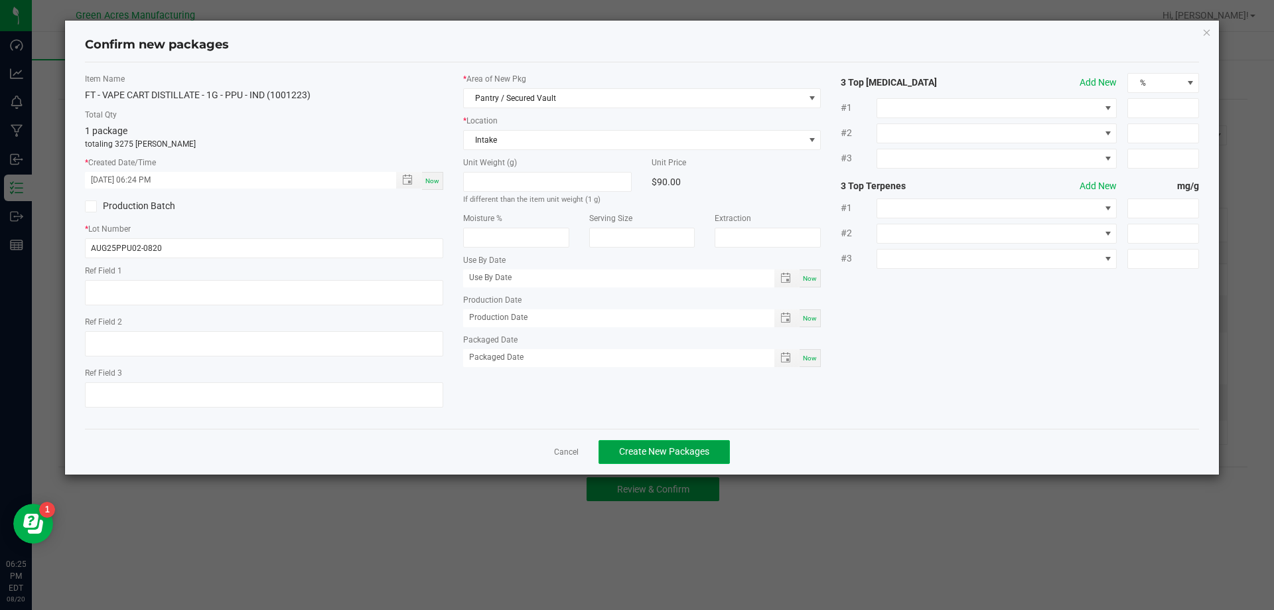
click at [669, 455] on span "Create New Packages" at bounding box center [664, 451] width 90 height 11
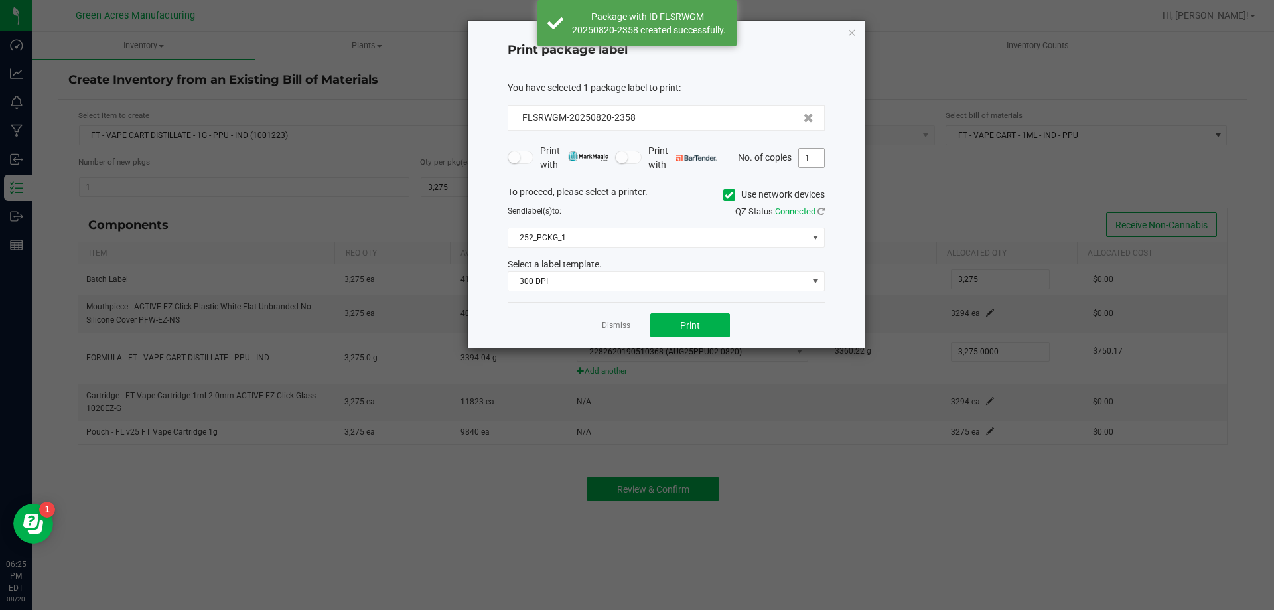
click at [803, 161] on input "1" at bounding box center [811, 158] width 25 height 19
type input "2"
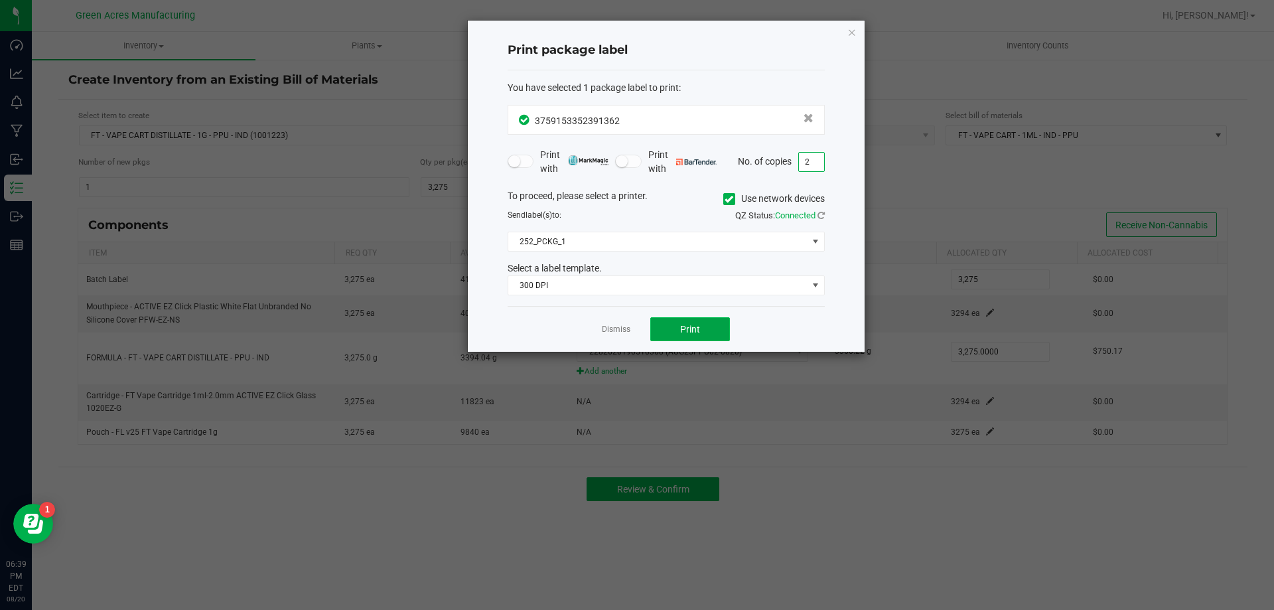
click at [693, 330] on span "Print" at bounding box center [690, 329] width 20 height 11
click at [610, 328] on link "Dismiss" at bounding box center [616, 329] width 29 height 11
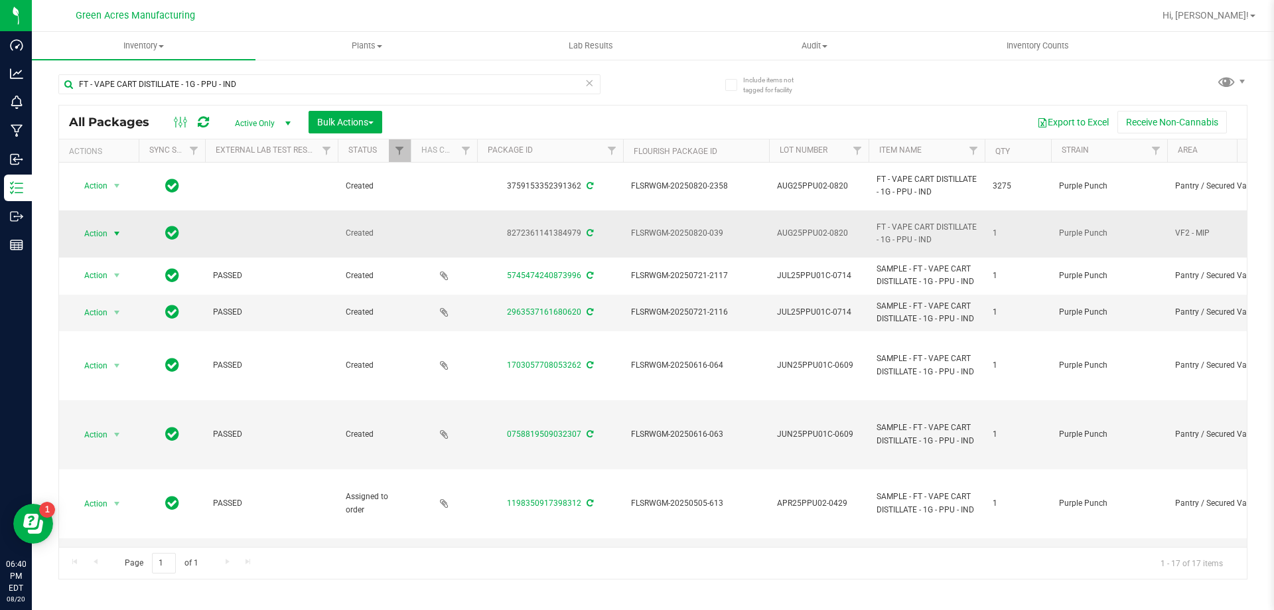
click at [104, 230] on span "Action" at bounding box center [90, 233] width 36 height 19
click at [112, 250] on li "Adjust qty" at bounding box center [124, 255] width 103 height 20
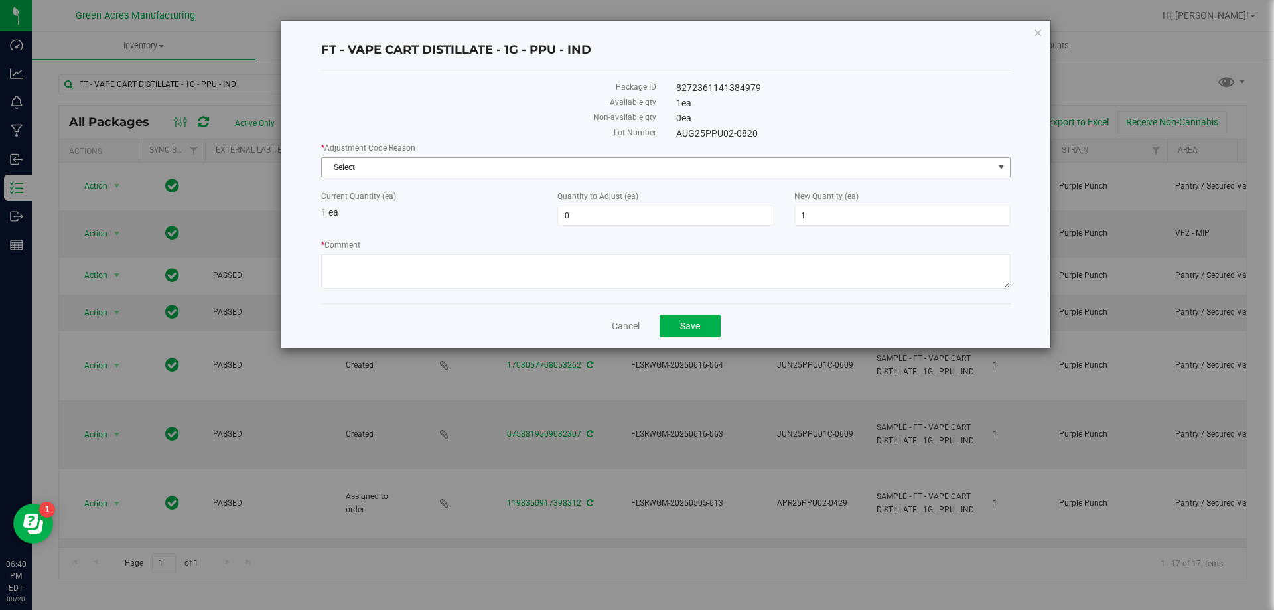
click at [698, 164] on span "Select" at bounding box center [657, 167] width 671 height 19
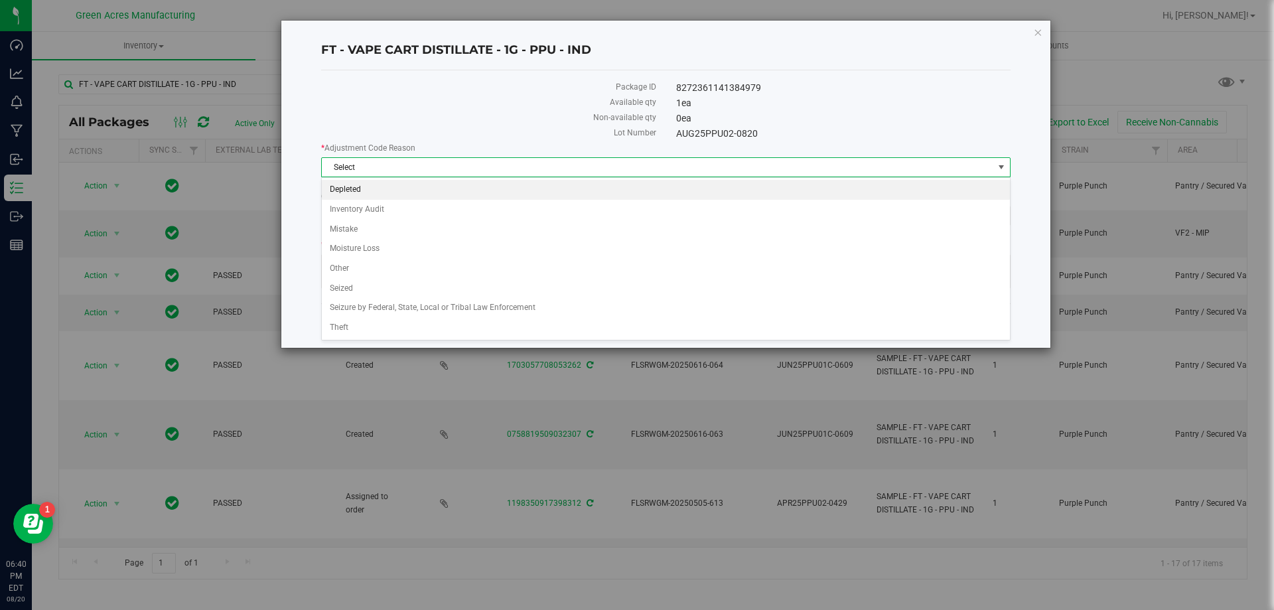
click at [608, 186] on li "Depleted" at bounding box center [666, 190] width 688 height 20
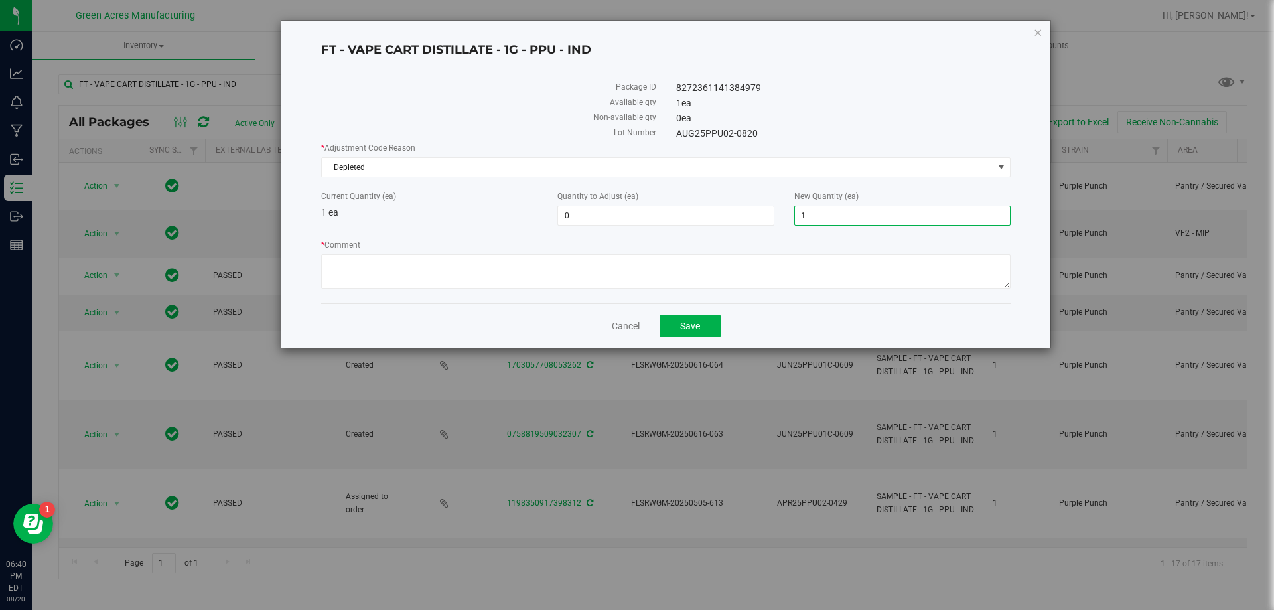
click at [898, 216] on span "1 1" at bounding box center [902, 216] width 216 height 20
click at [898, 216] on input "1" at bounding box center [902, 215] width 215 height 19
type input "0"
type input "-1"
type input "0"
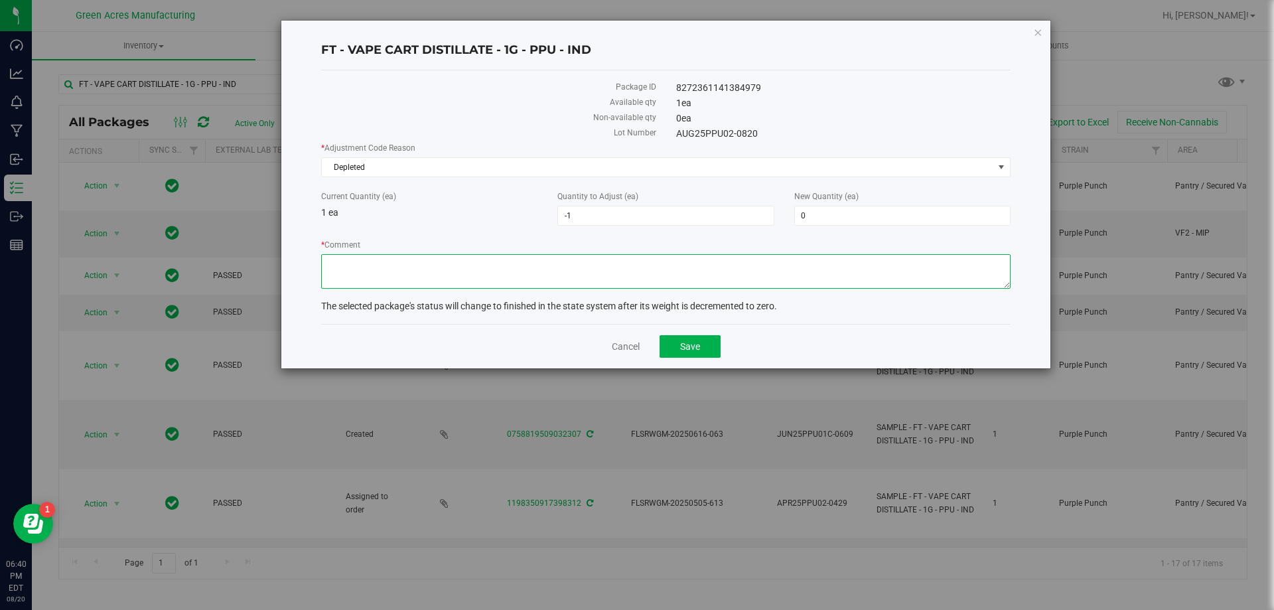
click at [901, 268] on textarea "* Comment" at bounding box center [665, 271] width 689 height 34
type textarea "Zeroing out 1 of 1 package."
click at [689, 348] on span "Save" at bounding box center [690, 346] width 20 height 11
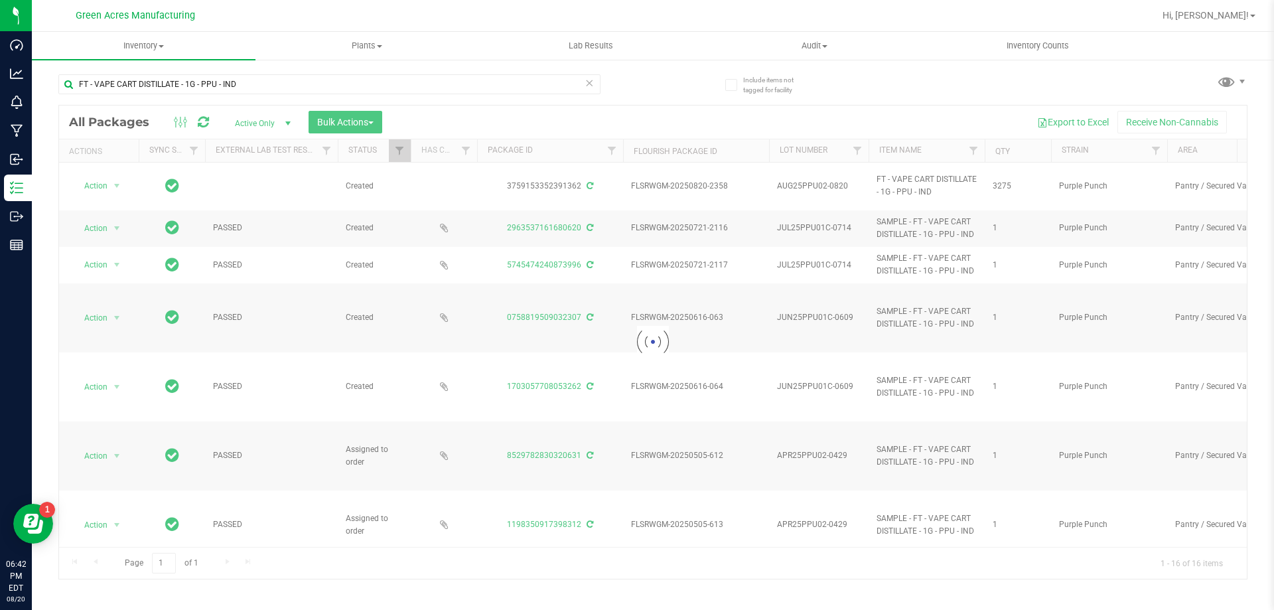
click at [590, 88] on icon at bounding box center [588, 82] width 9 height 16
click at [529, 84] on input "text" at bounding box center [329, 84] width 542 height 20
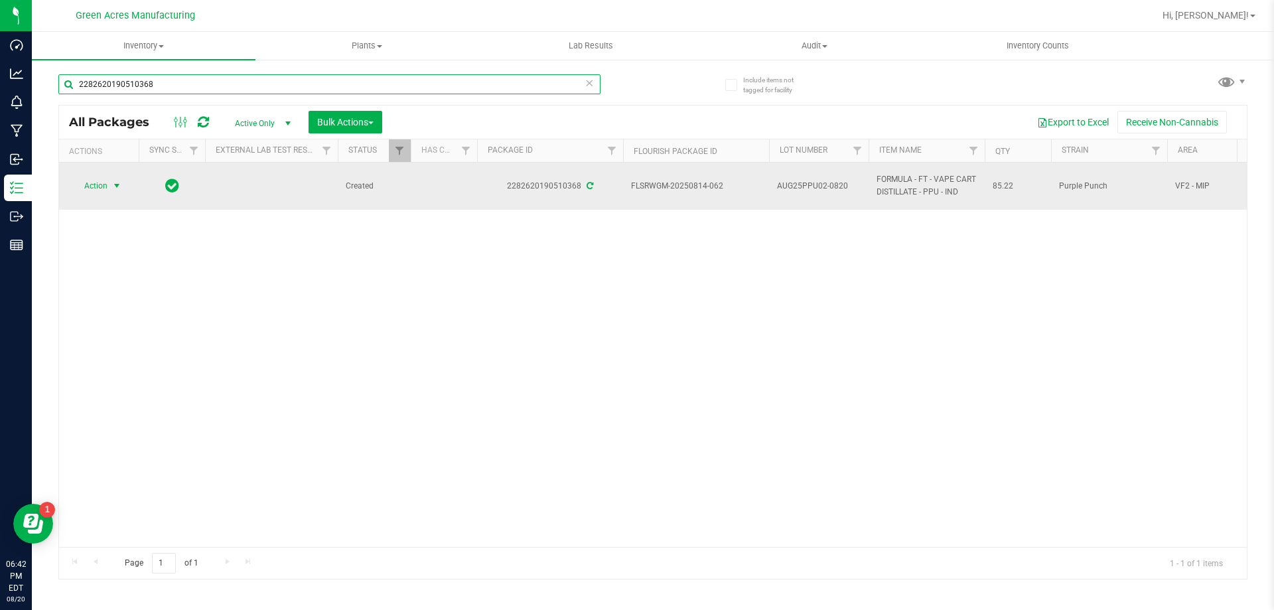
type input "2282620190510368"
click at [82, 182] on span "Action" at bounding box center [90, 185] width 36 height 19
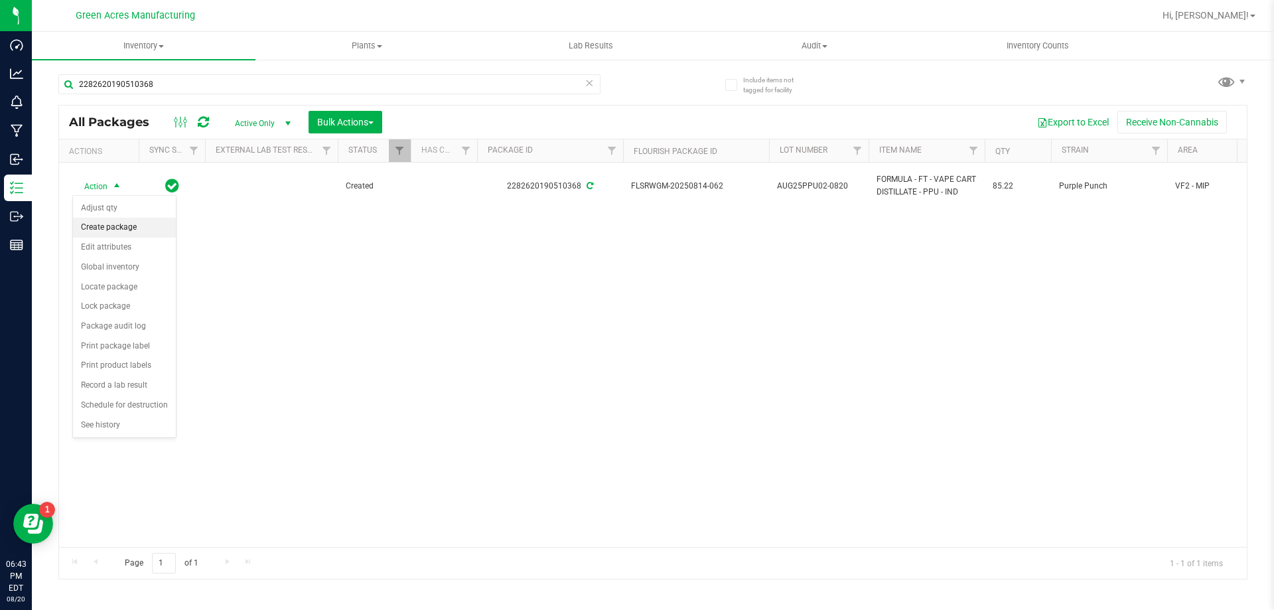
click at [140, 231] on li "Create package" at bounding box center [124, 228] width 103 height 20
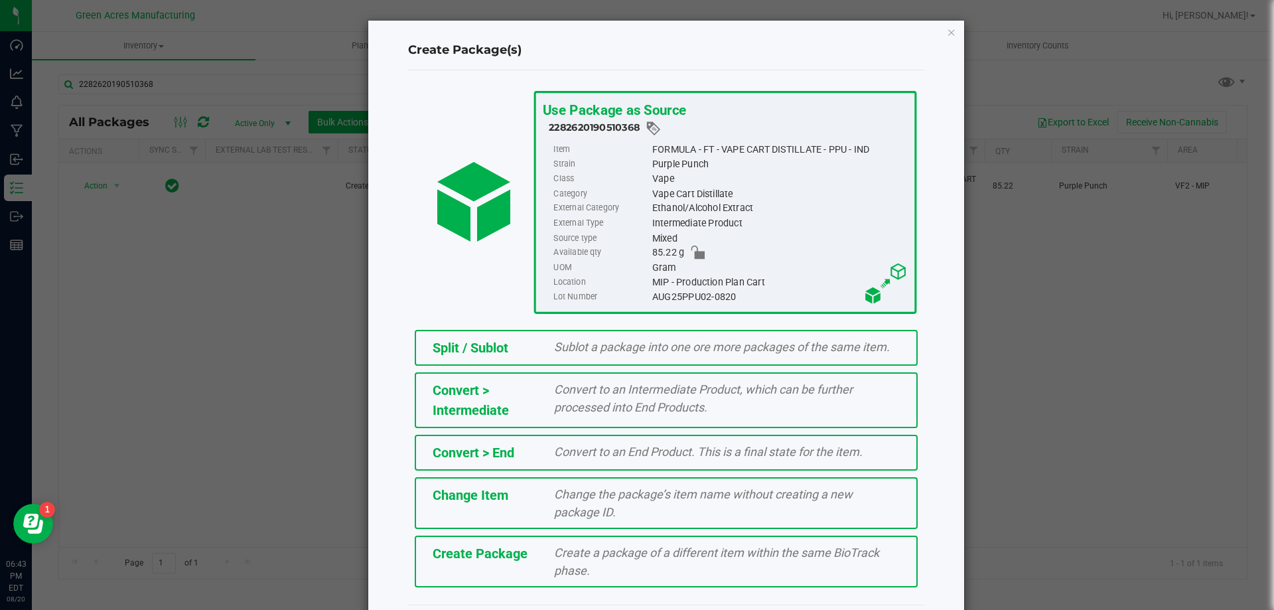
click at [691, 559] on span "Create a package of a different item within the same BioTrack phase." at bounding box center [716, 561] width 325 height 32
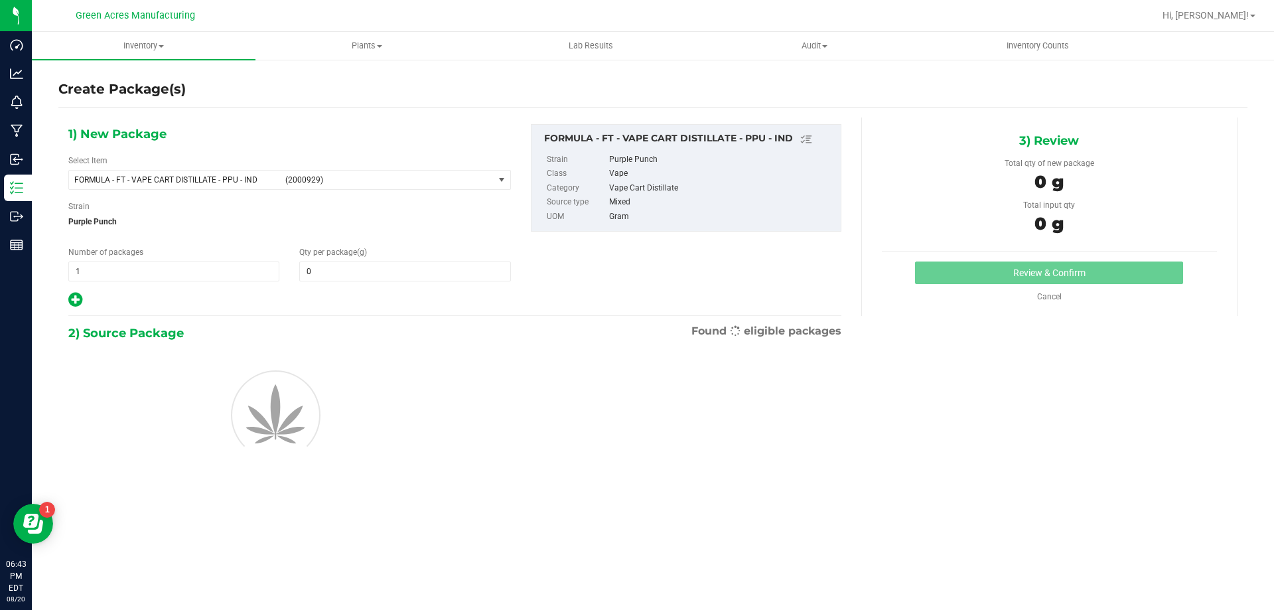
type input "0.0000"
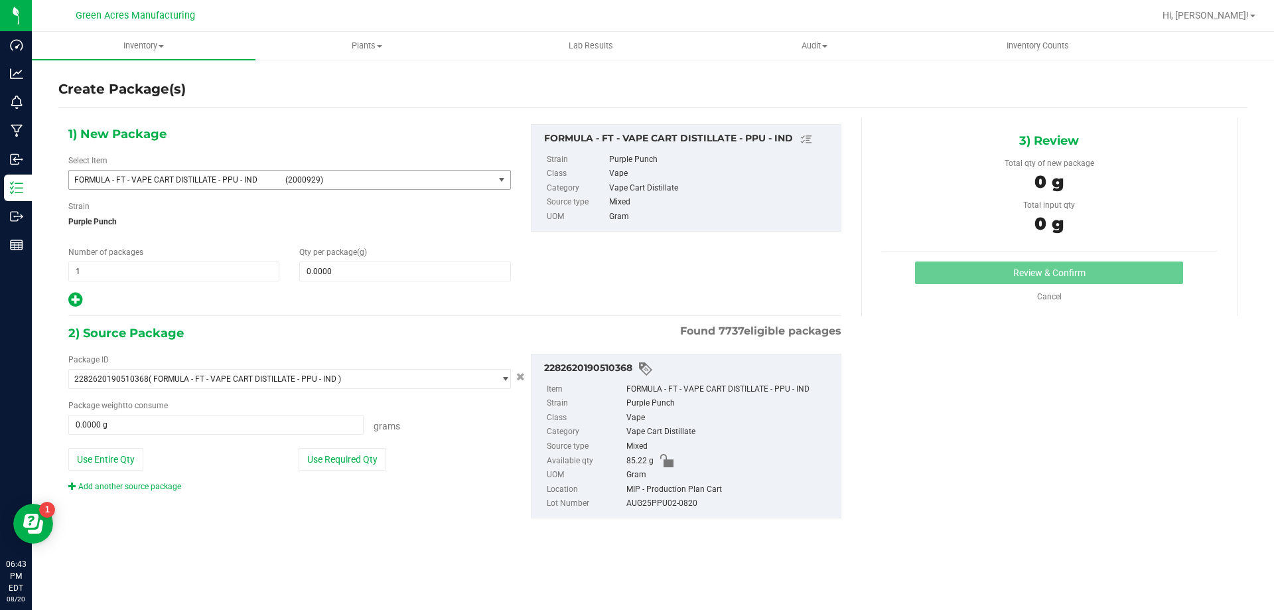
click at [356, 185] on span "FORMULA - FT - VAPE CART DISTILLATE - PPU - IND (2000929)" at bounding box center [281, 179] width 425 height 19
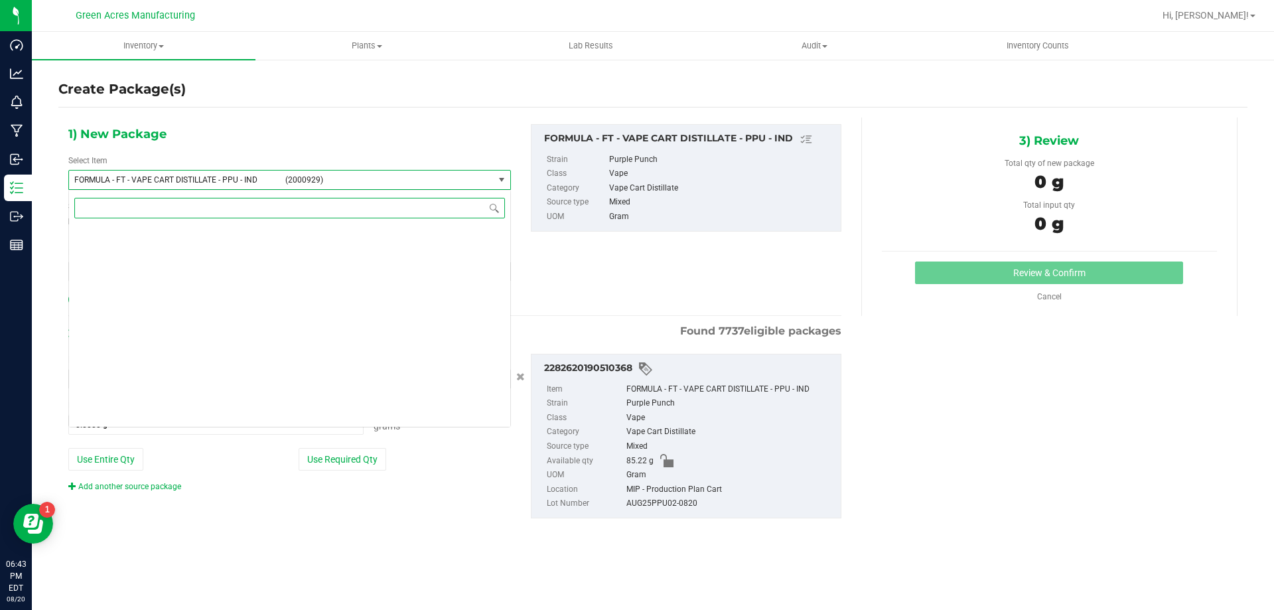
scroll to position [26968, 0]
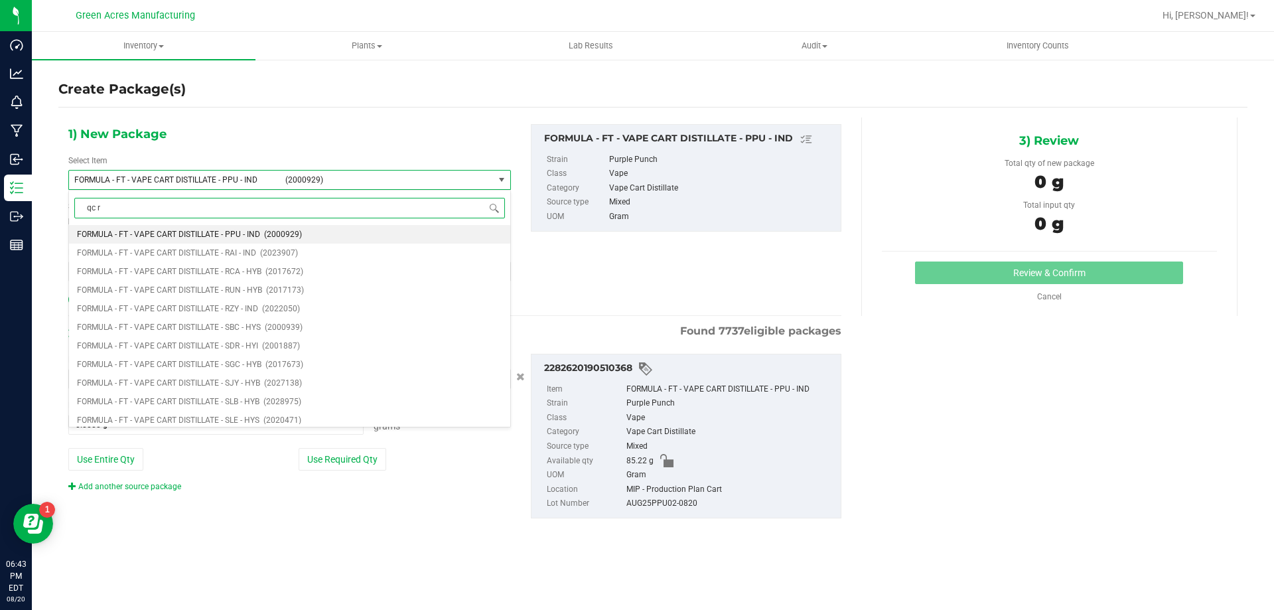
type input "qc re"
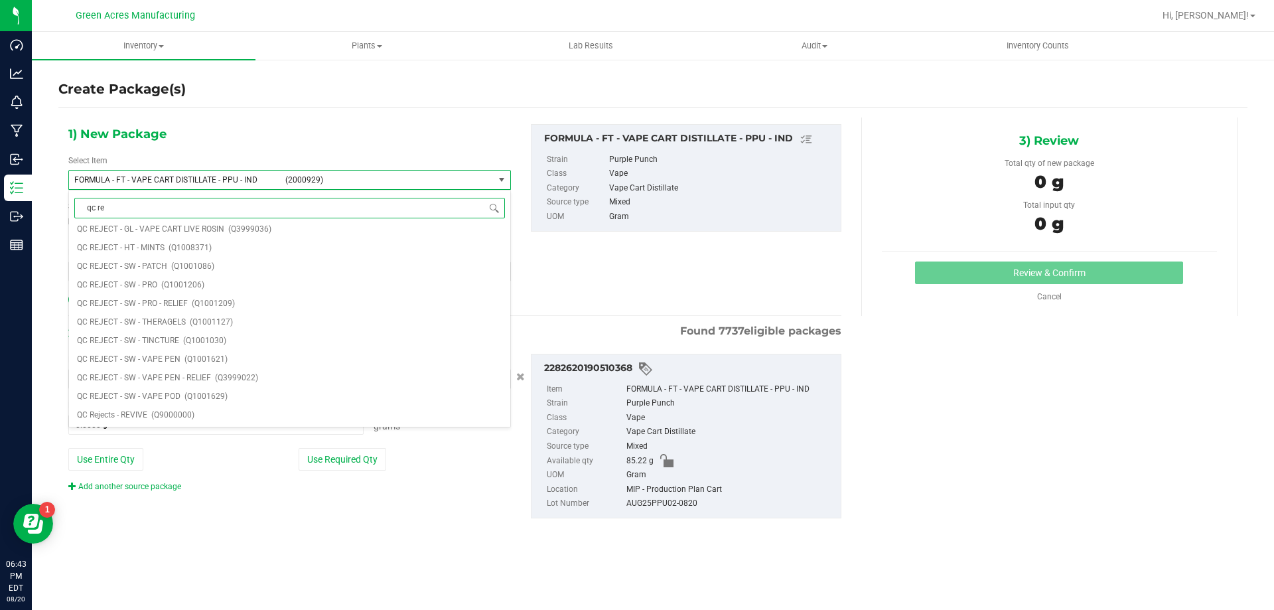
scroll to position [0, 0]
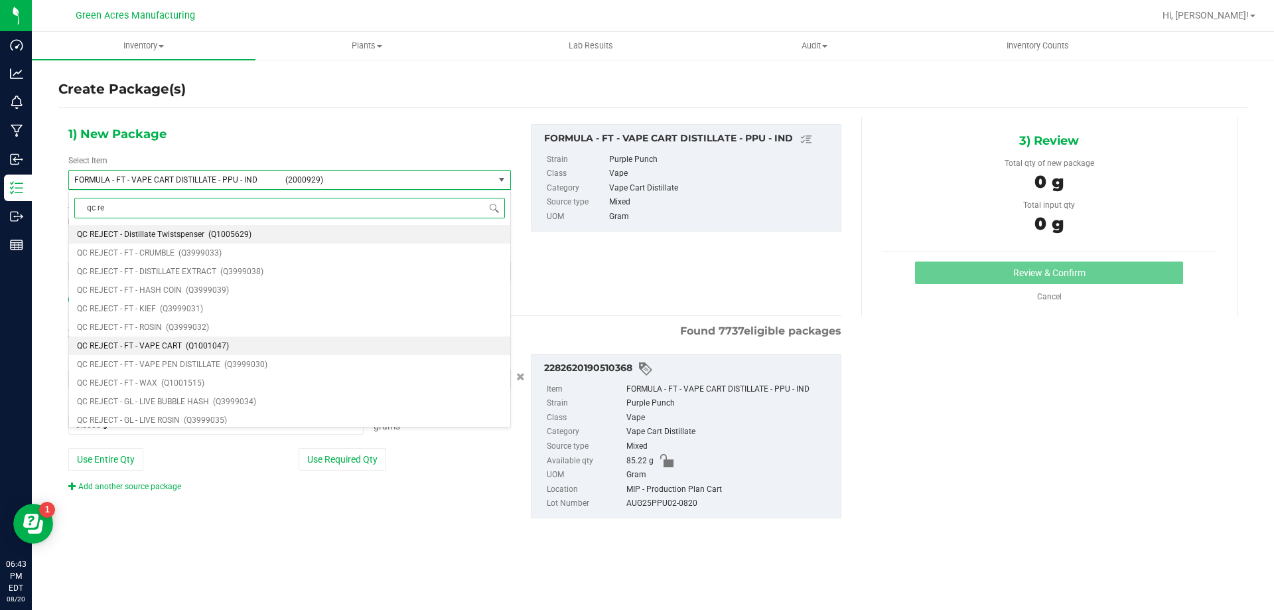
click at [235, 346] on li "QC REJECT - FT - VAPE CART (Q1001047)" at bounding box center [289, 345] width 441 height 19
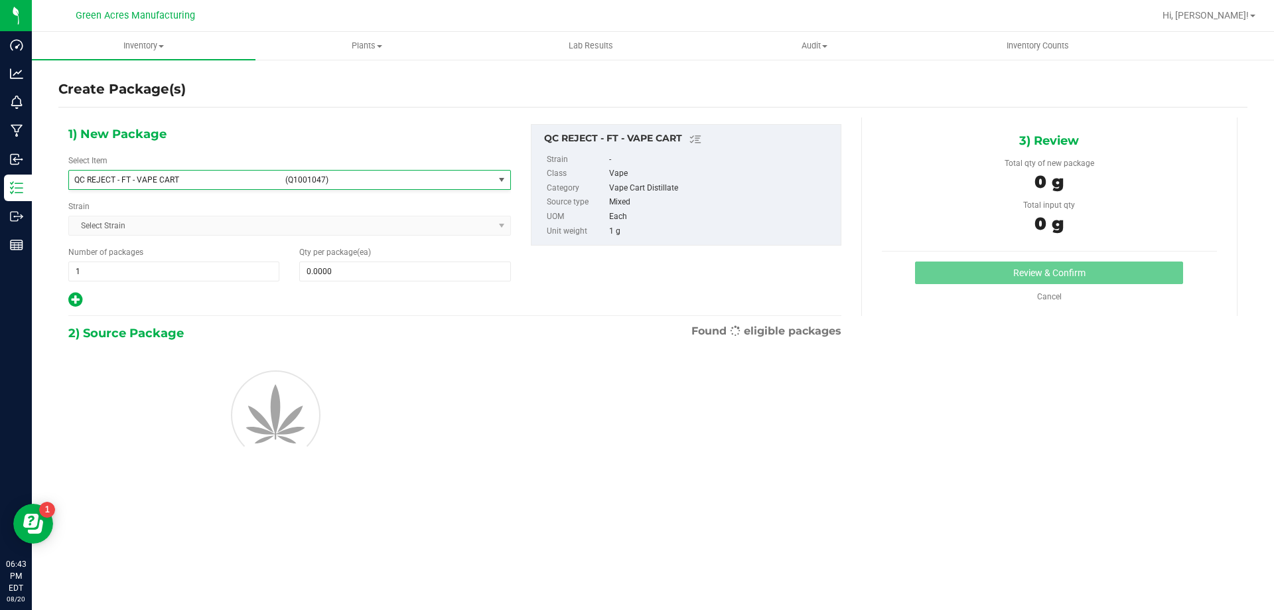
type input "0"
click at [466, 276] on span at bounding box center [404, 271] width 211 height 20
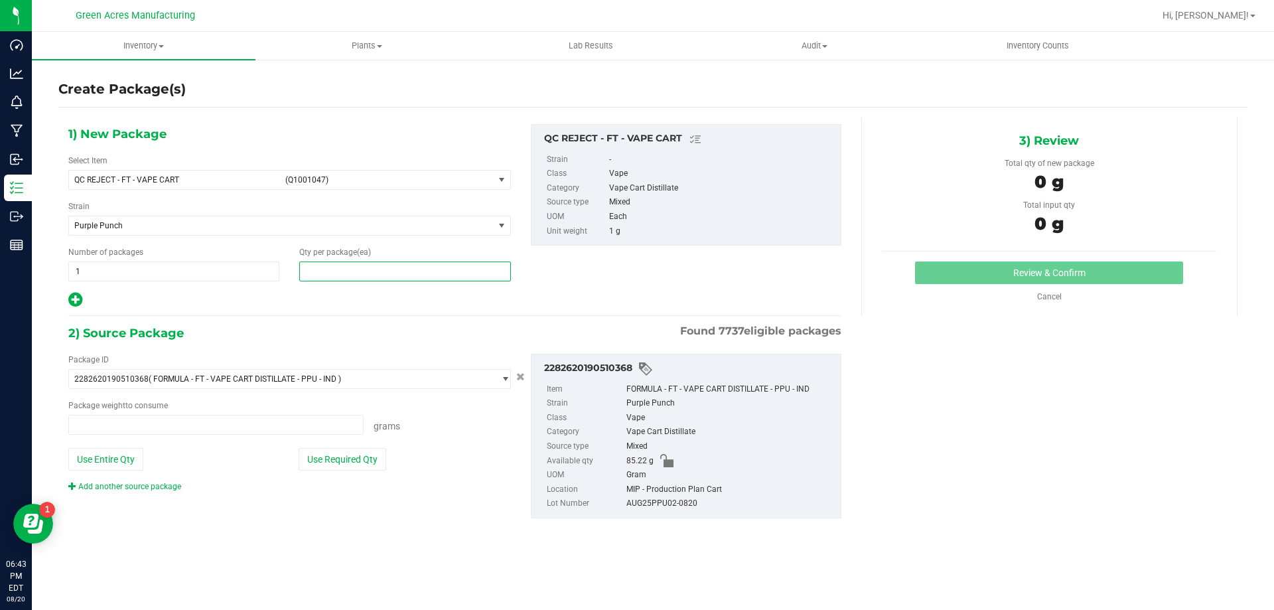
type input "0.0000 g"
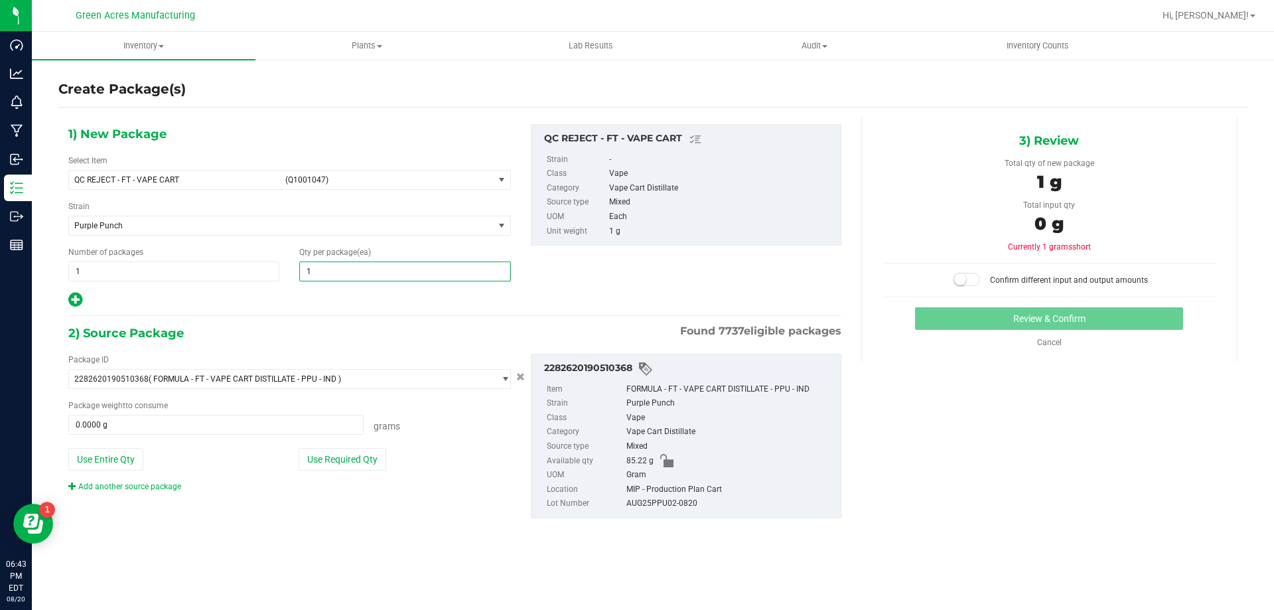
type input "19"
click at [121, 454] on button "Use Entire Qty" at bounding box center [105, 459] width 75 height 23
type input "85.2200 g"
click at [966, 277] on small at bounding box center [960, 279] width 12 height 12
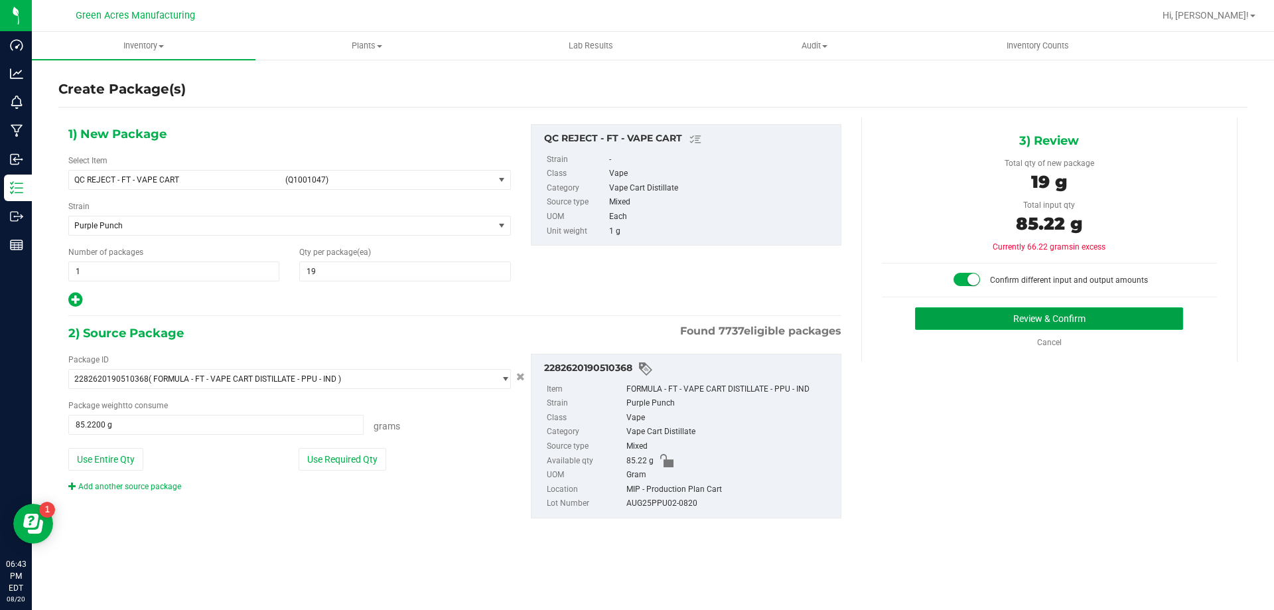
click at [975, 310] on button "Review & Confirm" at bounding box center [1049, 318] width 268 height 23
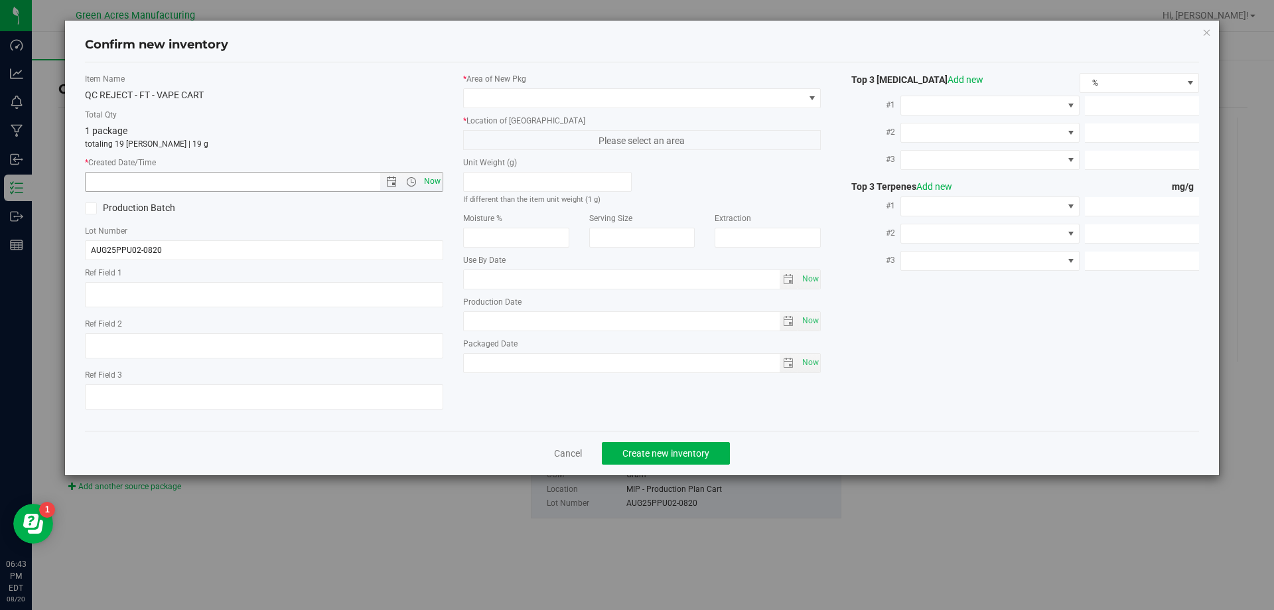
click at [432, 183] on span "Now" at bounding box center [432, 181] width 23 height 19
type input "[DATE] 6:43 PM"
click at [597, 93] on span at bounding box center [634, 98] width 340 height 19
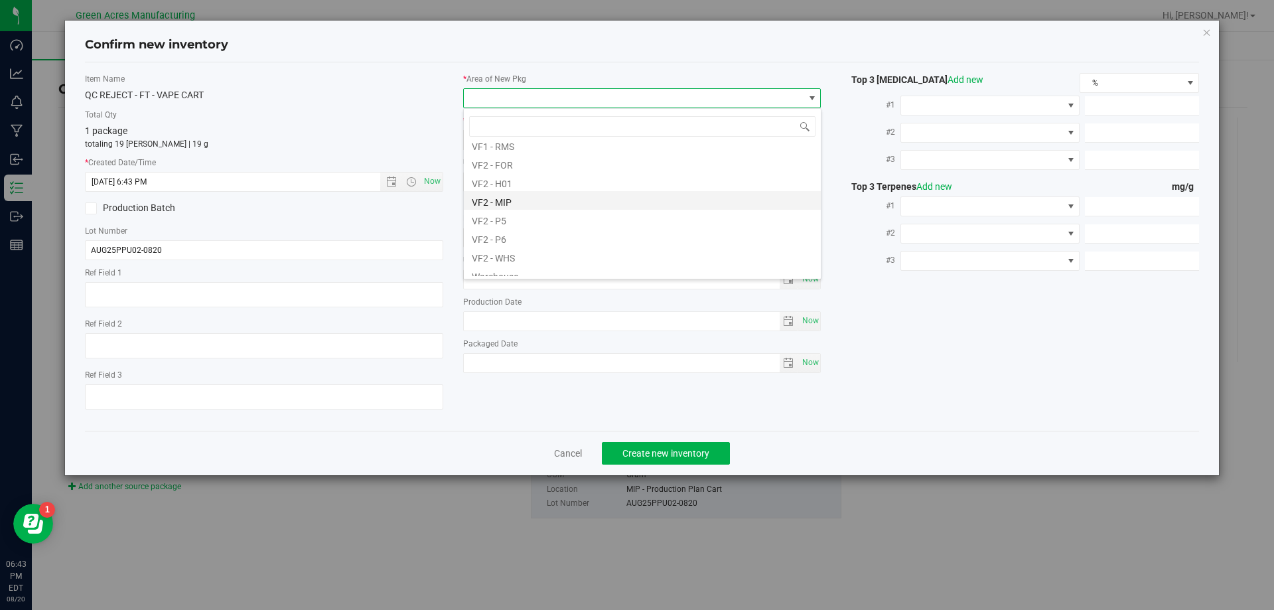
scroll to position [666, 0]
click at [571, 197] on li "VF2 - MIP" at bounding box center [642, 192] width 357 height 19
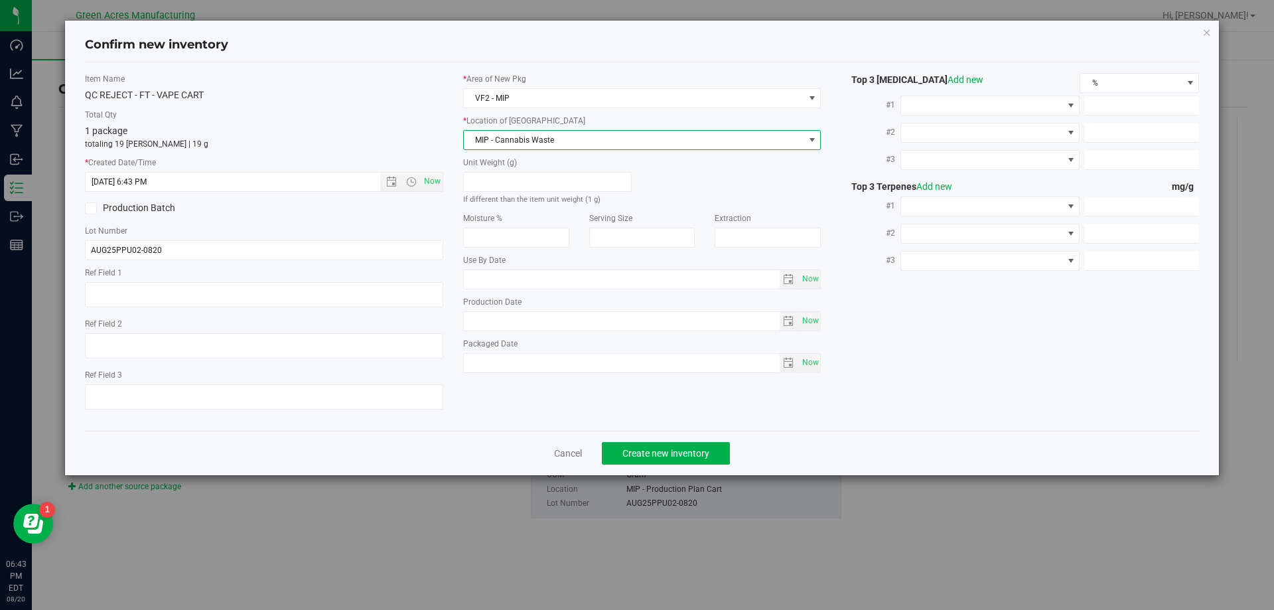
click at [609, 143] on span "MIP - Cannabis Waste" at bounding box center [634, 140] width 340 height 19
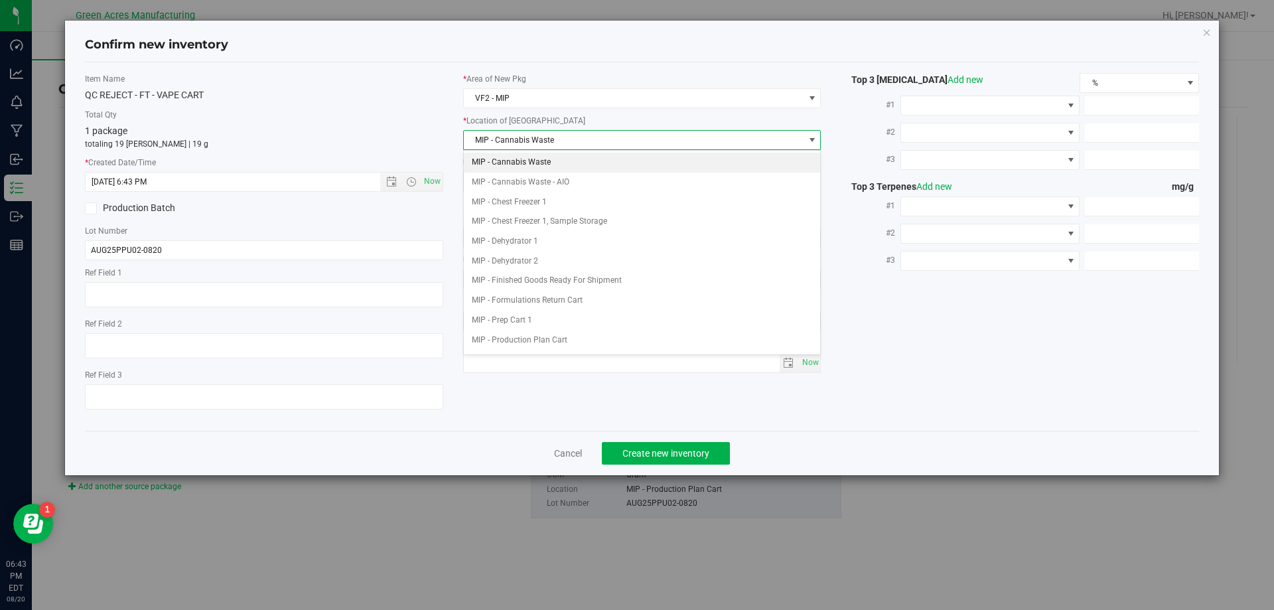
click at [595, 164] on li "MIP - Cannabis Waste" at bounding box center [642, 163] width 357 height 20
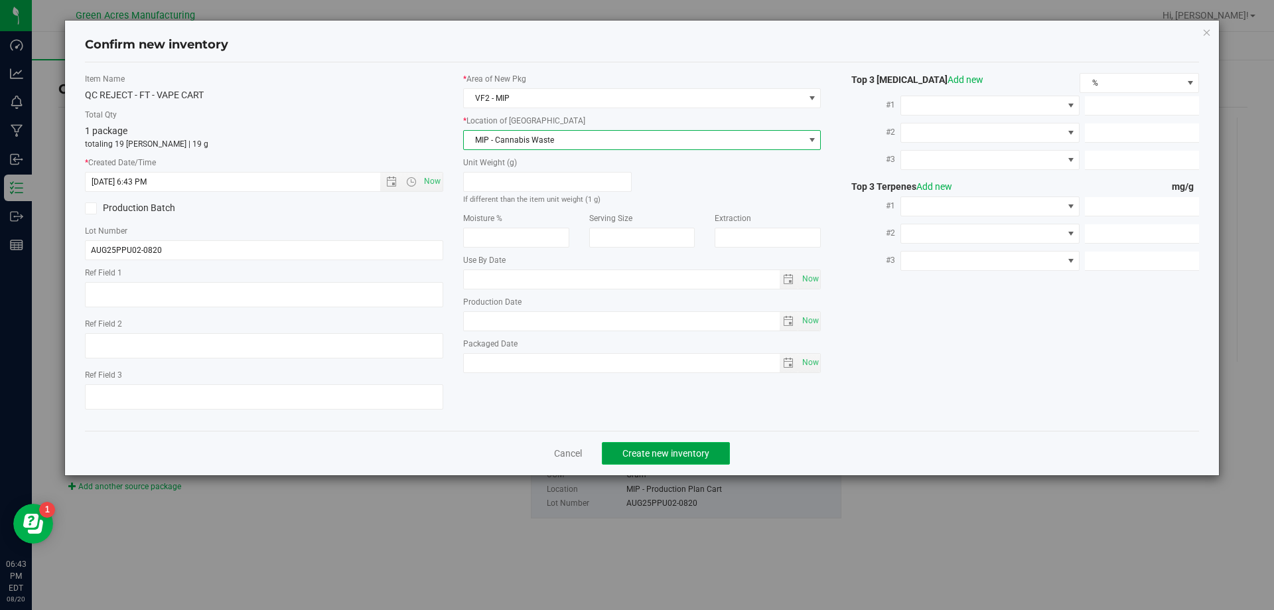
click at [679, 450] on span "Create new inventory" at bounding box center [665, 453] width 87 height 11
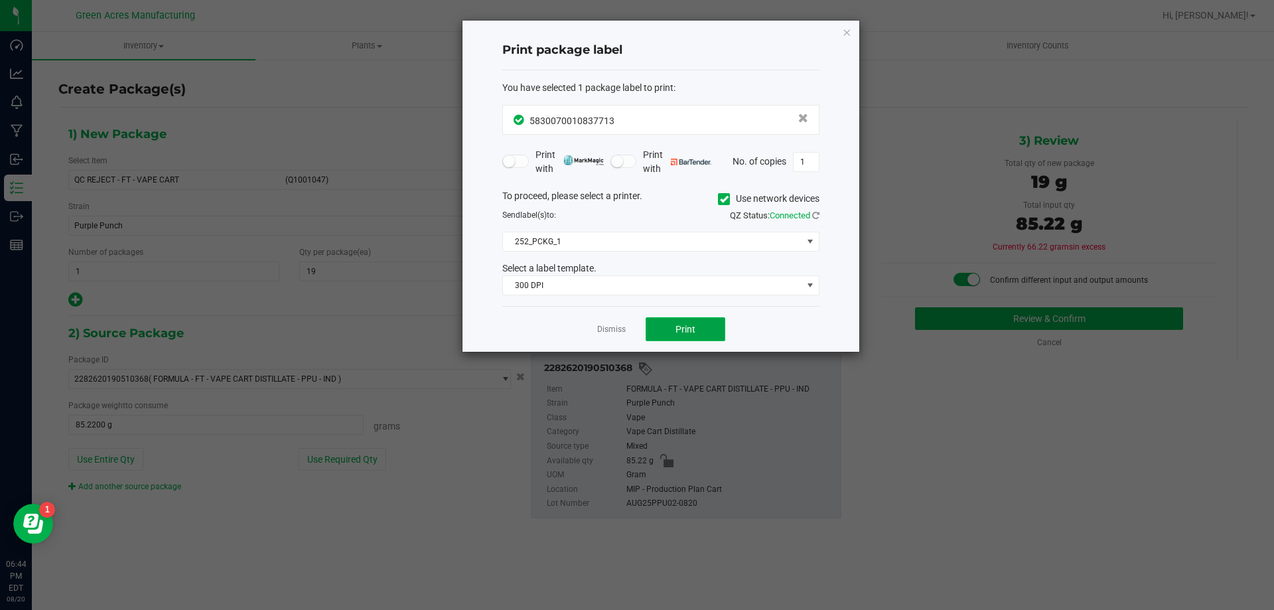
click at [697, 332] on button "Print" at bounding box center [685, 329] width 80 height 24
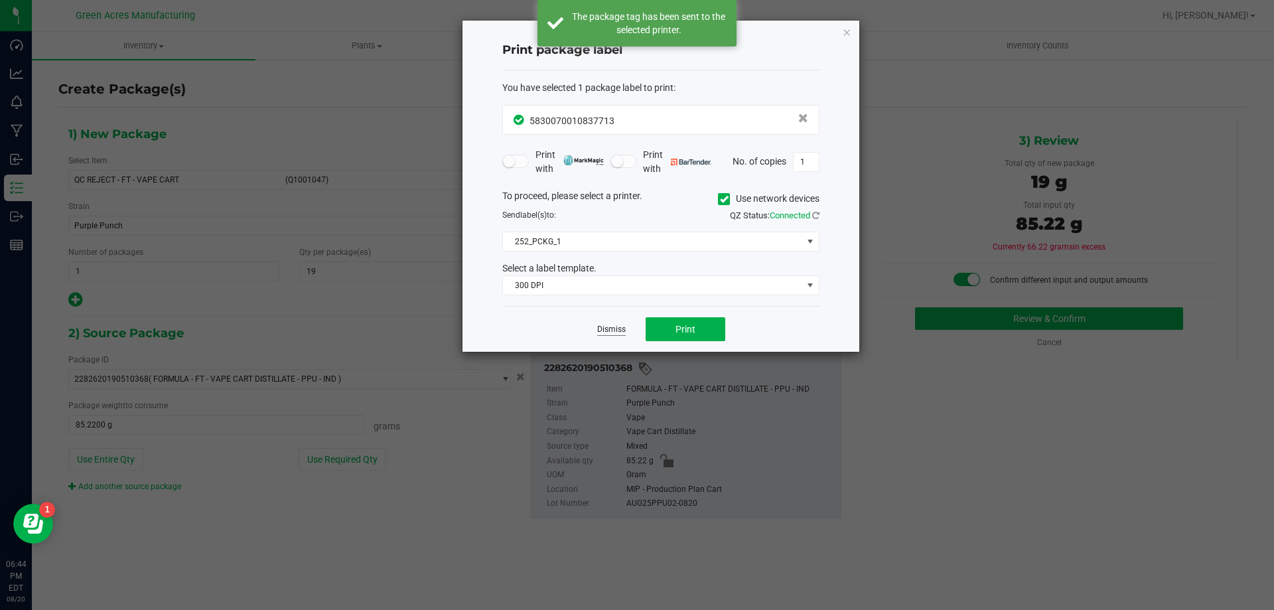
click at [612, 334] on link "Dismiss" at bounding box center [611, 329] width 29 height 11
